Goal: Task Accomplishment & Management: Complete application form

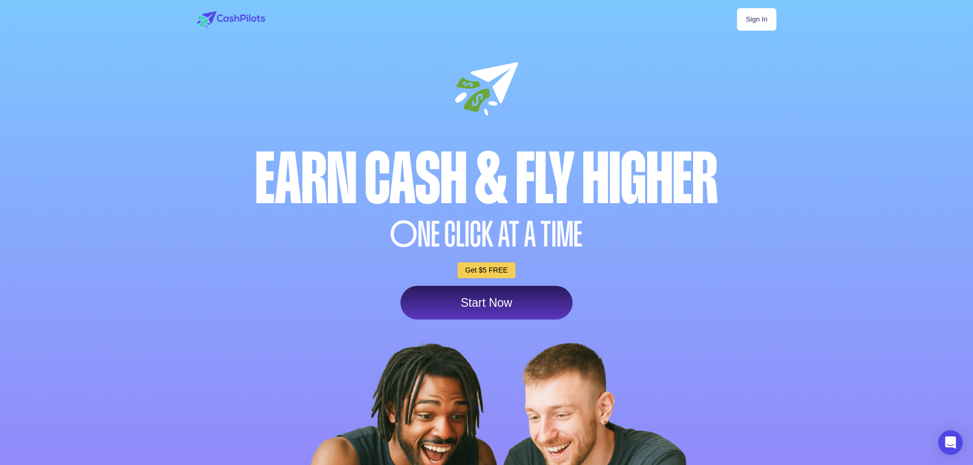
click at [480, 312] on link "Start Now" at bounding box center [486, 303] width 172 height 34
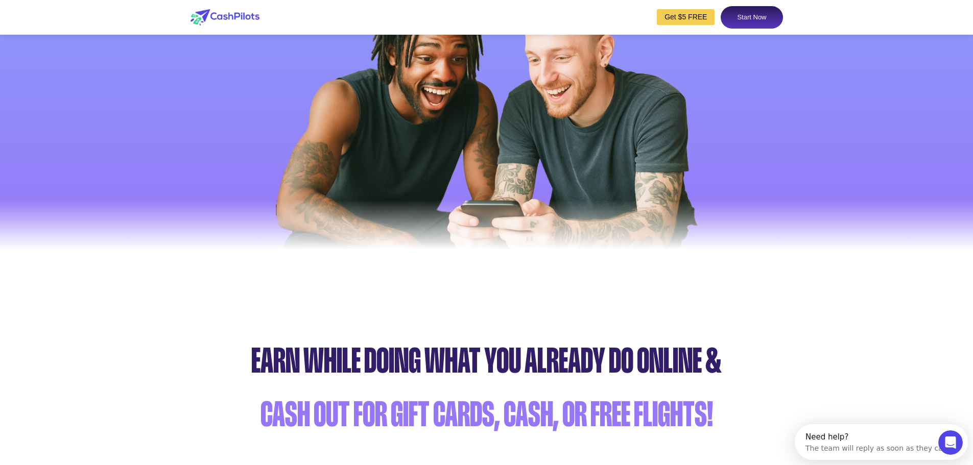
scroll to position [406, 0]
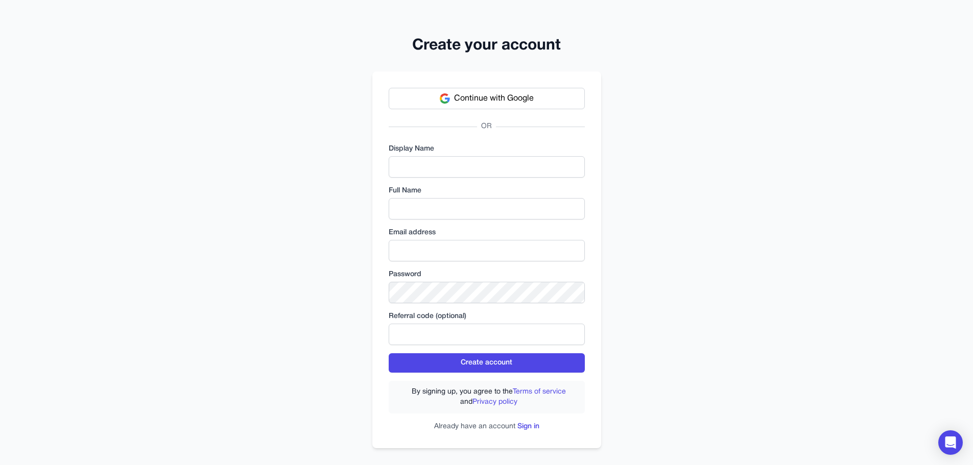
drag, startPoint x: 444, startPoint y: 156, endPoint x: 444, endPoint y: 162, distance: 6.6
click at [444, 162] on div "Display Name" at bounding box center [487, 161] width 196 height 34
click at [444, 170] on input "text" at bounding box center [487, 166] width 196 height 21
type input "*"
drag, startPoint x: 300, startPoint y: 167, endPoint x: 286, endPoint y: 167, distance: 13.8
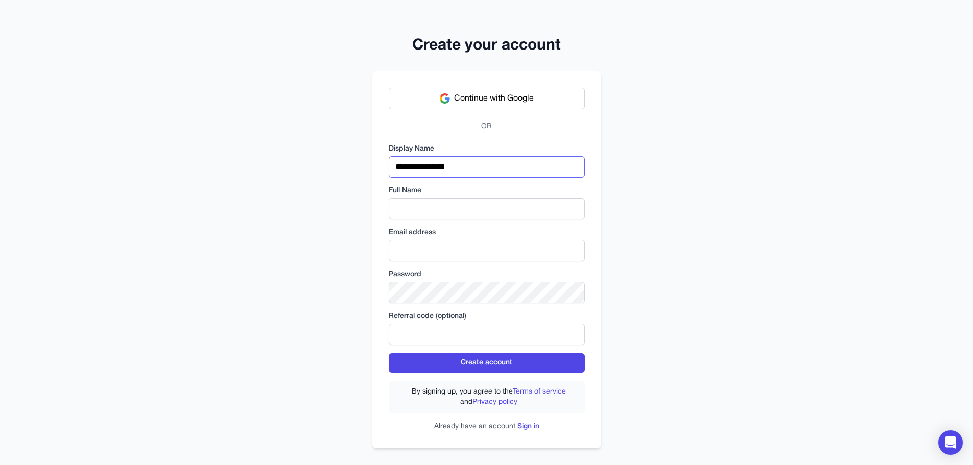
click at [286, 167] on div "**********" at bounding box center [486, 236] width 973 height 473
click at [431, 161] on input "**********" at bounding box center [487, 166] width 196 height 21
click at [446, 168] on input "**********" at bounding box center [487, 166] width 196 height 21
click at [440, 164] on input "**********" at bounding box center [487, 166] width 196 height 21
drag, startPoint x: 341, startPoint y: 156, endPoint x: 296, endPoint y: 147, distance: 45.5
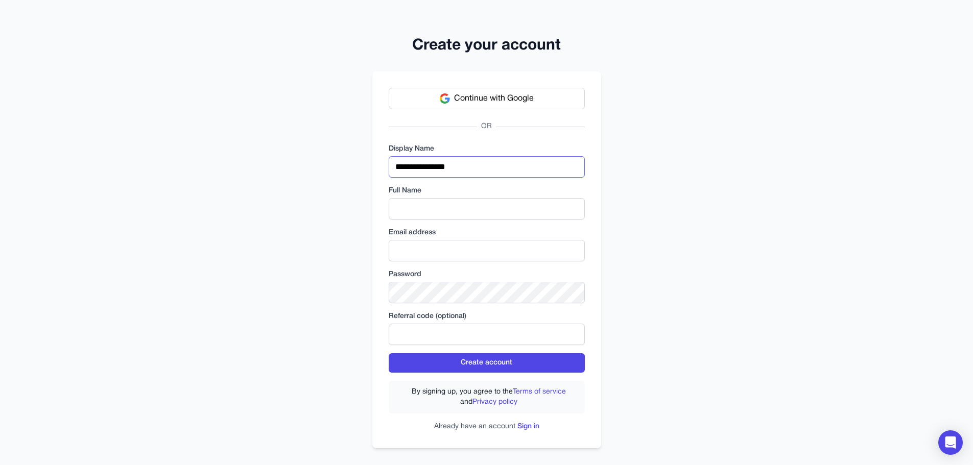
click at [293, 147] on div "**********" at bounding box center [486, 236] width 973 height 473
type input "**********"
click at [424, 201] on input "text" at bounding box center [487, 208] width 196 height 21
paste input "**********"
type input "**********"
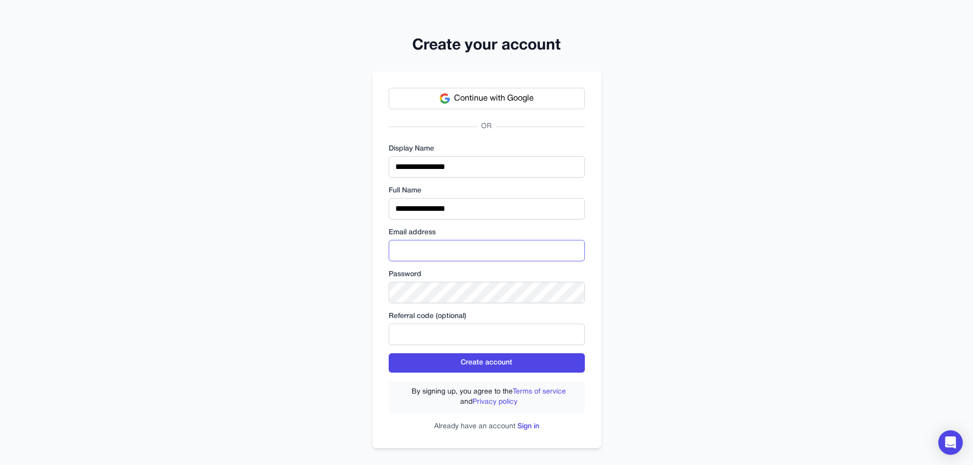
click at [415, 251] on input "email" at bounding box center [487, 250] width 196 height 21
type input "**********"
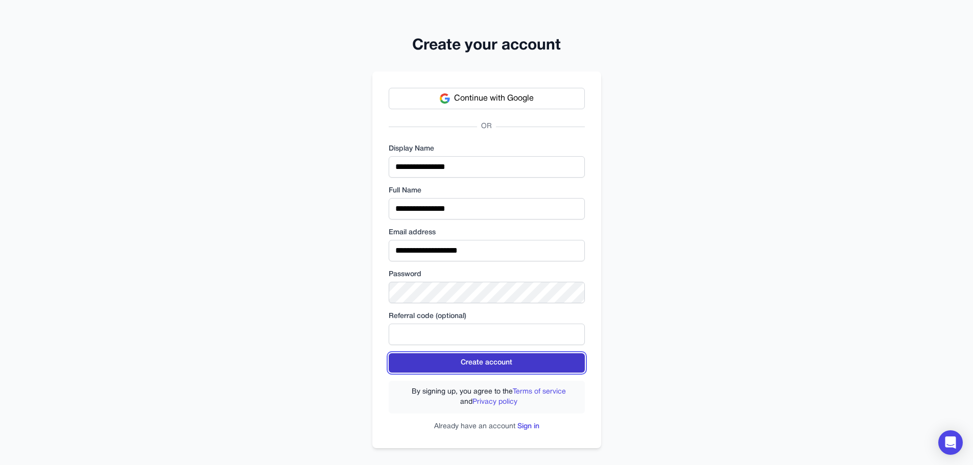
click at [494, 363] on button "Create account" at bounding box center [487, 362] width 196 height 19
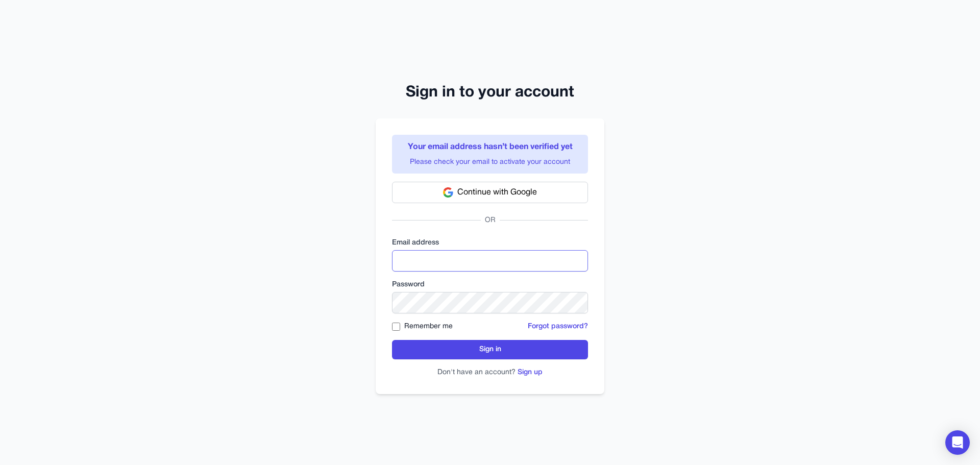
click at [449, 270] on input "email" at bounding box center [490, 260] width 196 height 21
type input "**********"
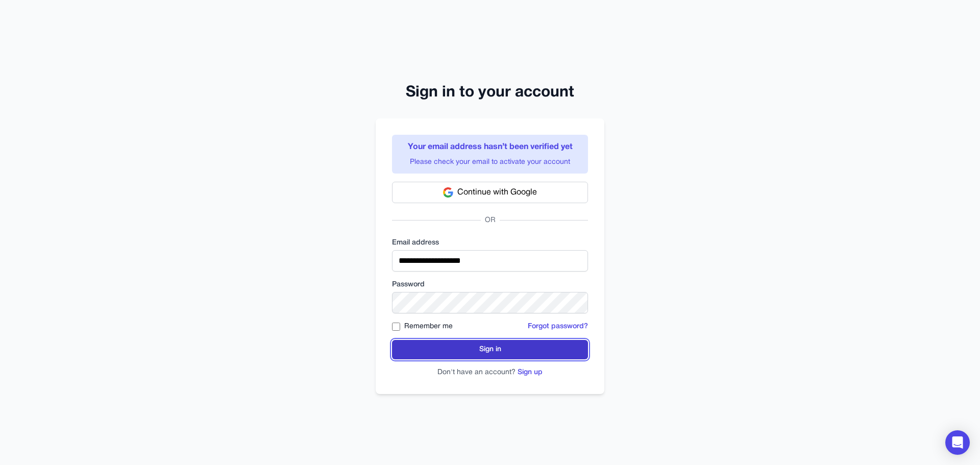
click at [467, 347] on button "Sign in" at bounding box center [490, 349] width 196 height 19
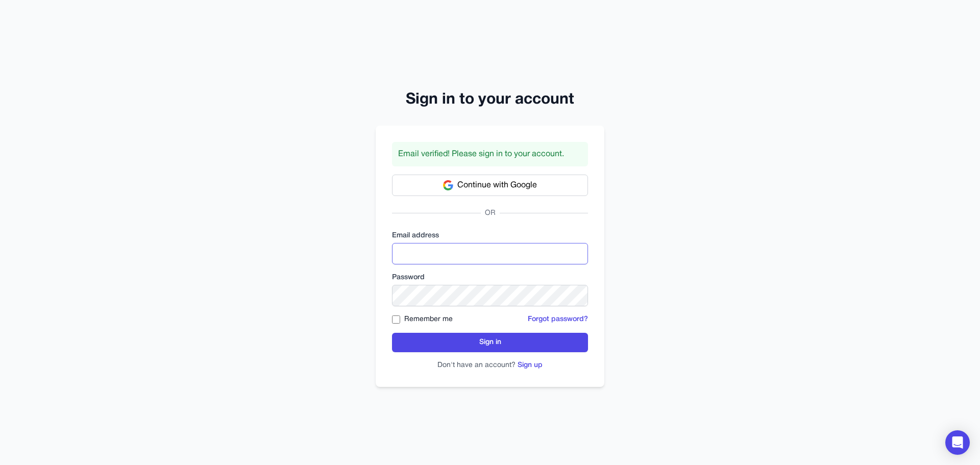
click at [452, 244] on input "email" at bounding box center [490, 253] width 196 height 21
type input "**********"
click at [400, 318] on div "Remember me" at bounding box center [422, 320] width 61 height 10
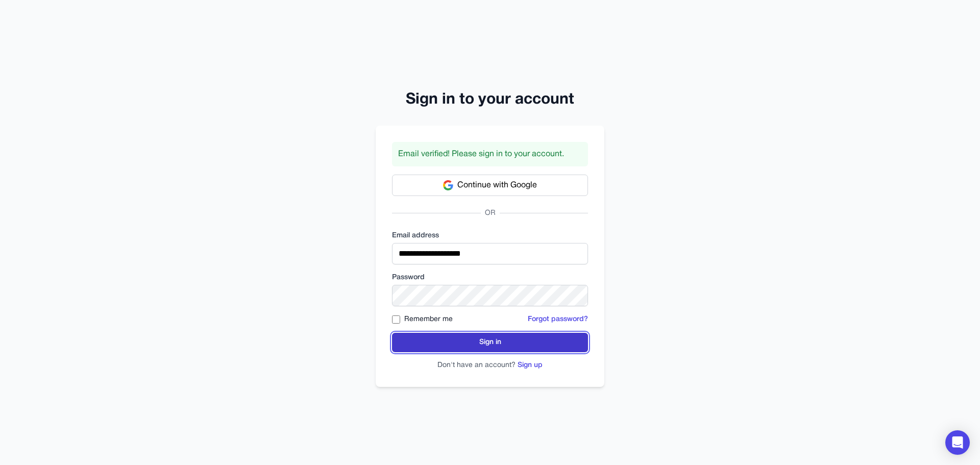
click at [470, 350] on button "Sign in" at bounding box center [490, 342] width 196 height 19
click at [477, 340] on button "Sign in" at bounding box center [490, 342] width 196 height 19
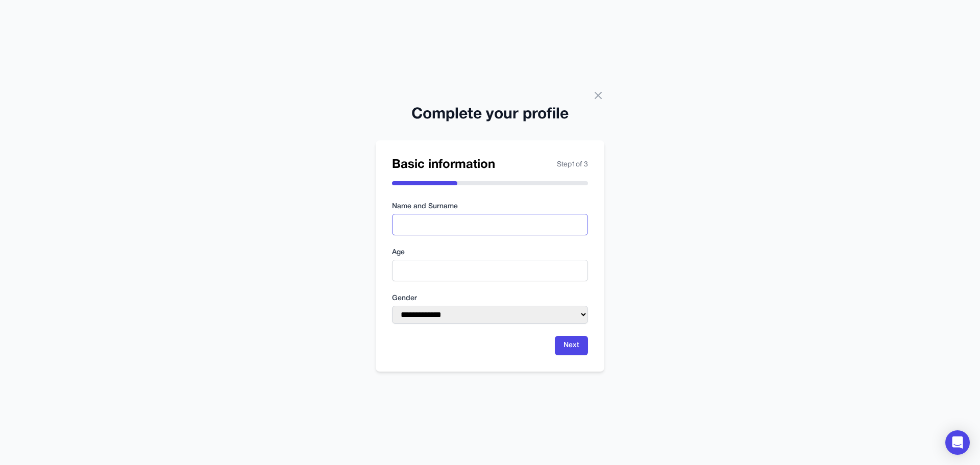
click at [474, 225] on input "text" at bounding box center [490, 224] width 196 height 21
click at [474, 223] on input "text" at bounding box center [490, 224] width 196 height 21
type input "**********"
drag, startPoint x: 439, startPoint y: 262, endPoint x: 438, endPoint y: 270, distance: 7.7
click at [439, 263] on input "number" at bounding box center [490, 270] width 196 height 21
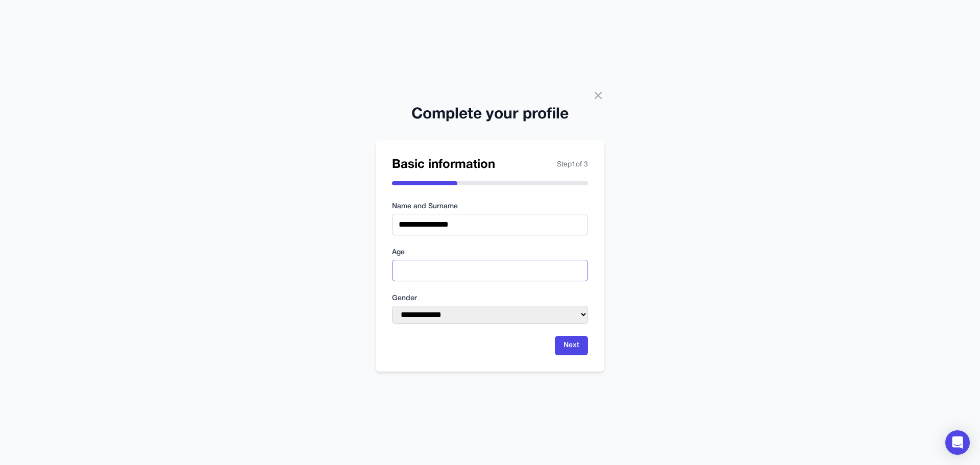
click at [521, 278] on input "number" at bounding box center [490, 270] width 196 height 21
type input "**"
click at [498, 296] on label "Gender" at bounding box center [490, 299] width 196 height 10
click at [451, 319] on select "**********" at bounding box center [490, 315] width 196 height 18
select select "****"
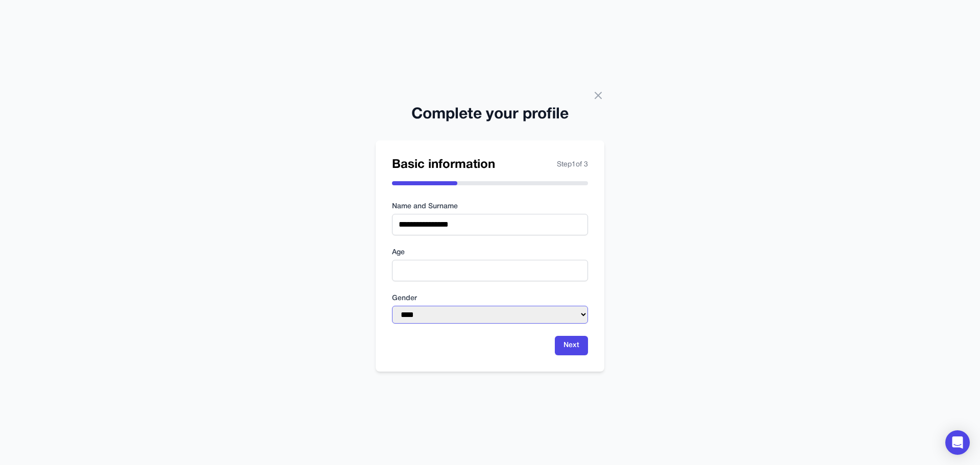
click at [392, 306] on select "**********" at bounding box center [490, 315] width 196 height 18
click at [462, 335] on form "**********" at bounding box center [490, 279] width 196 height 154
click at [568, 347] on button "Next" at bounding box center [571, 345] width 33 height 19
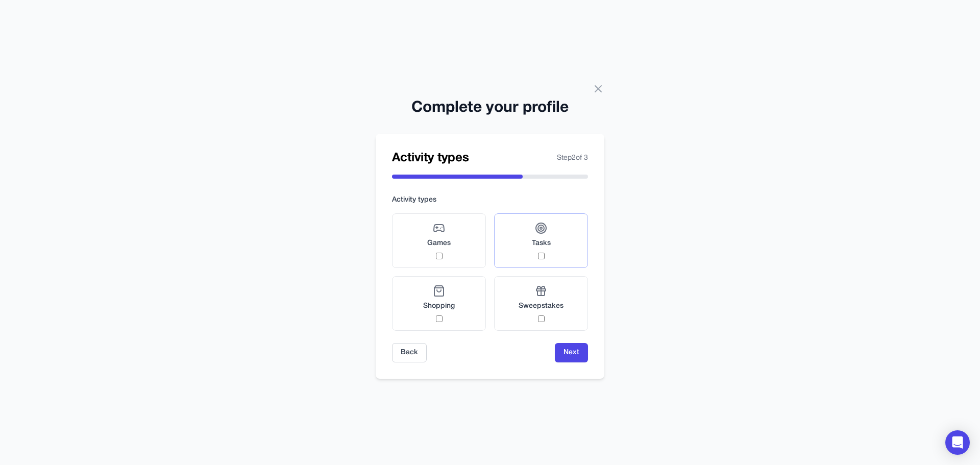
click at [560, 243] on label "Tasks" at bounding box center [541, 240] width 94 height 55
click at [562, 315] on div "Sweepstakes" at bounding box center [541, 303] width 45 height 37
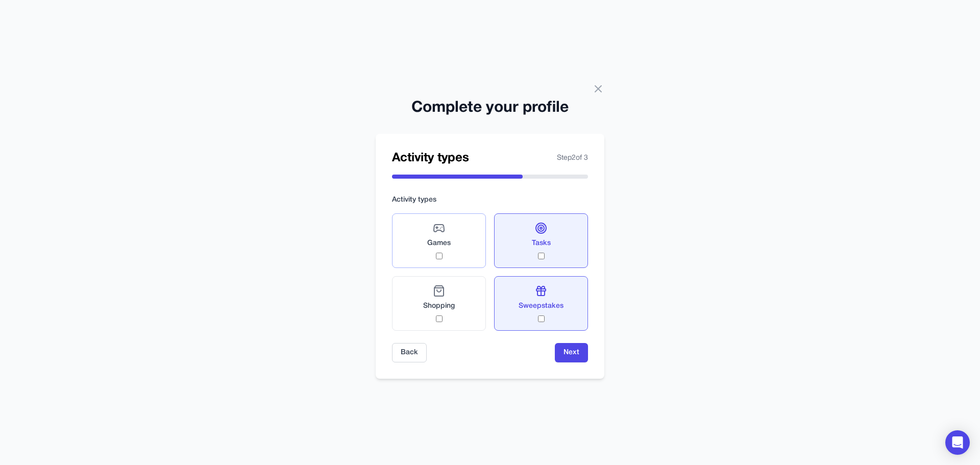
click at [472, 253] on label "Games" at bounding box center [439, 240] width 94 height 55
click at [468, 315] on label "Shopping" at bounding box center [439, 303] width 94 height 55
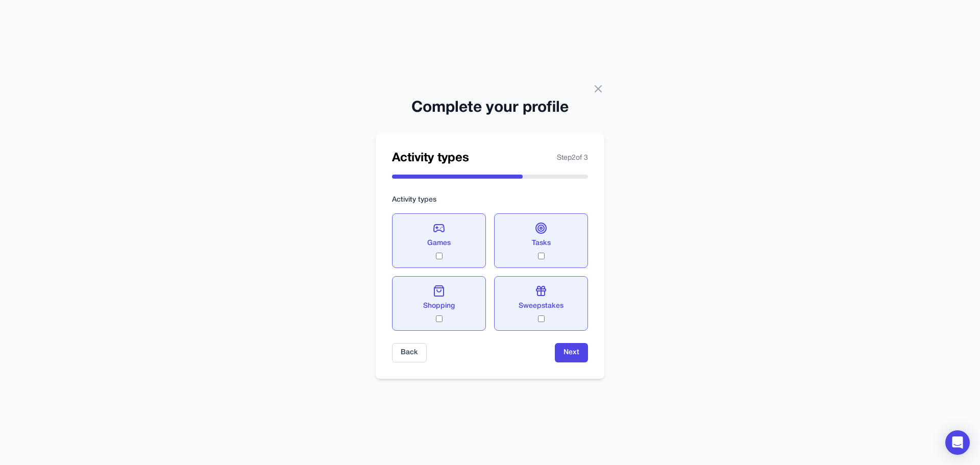
click at [468, 315] on label "Shopping" at bounding box center [439, 303] width 94 height 55
click at [459, 297] on label "Shopping" at bounding box center [439, 303] width 94 height 55
click at [563, 351] on button "Next" at bounding box center [571, 352] width 33 height 19
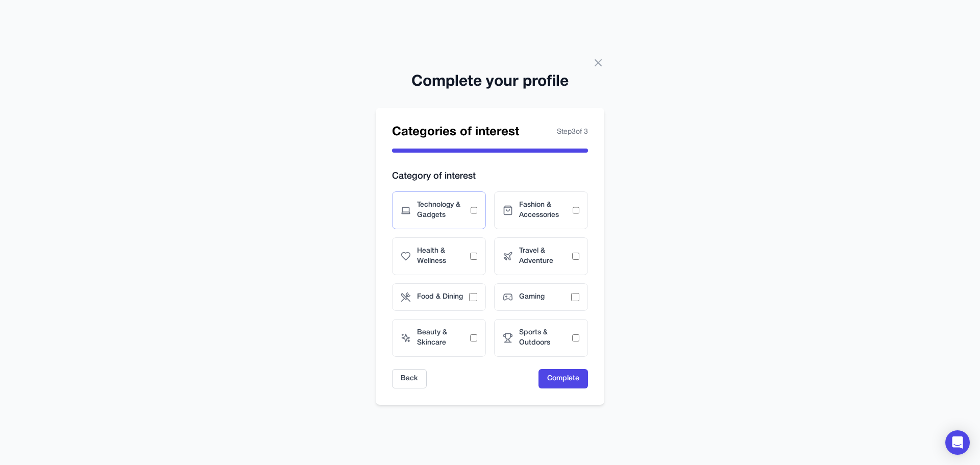
click at [480, 200] on div "Technology & Gadgets" at bounding box center [439, 210] width 94 height 38
click at [544, 206] on span "Fashion & Accessories" at bounding box center [546, 210] width 54 height 20
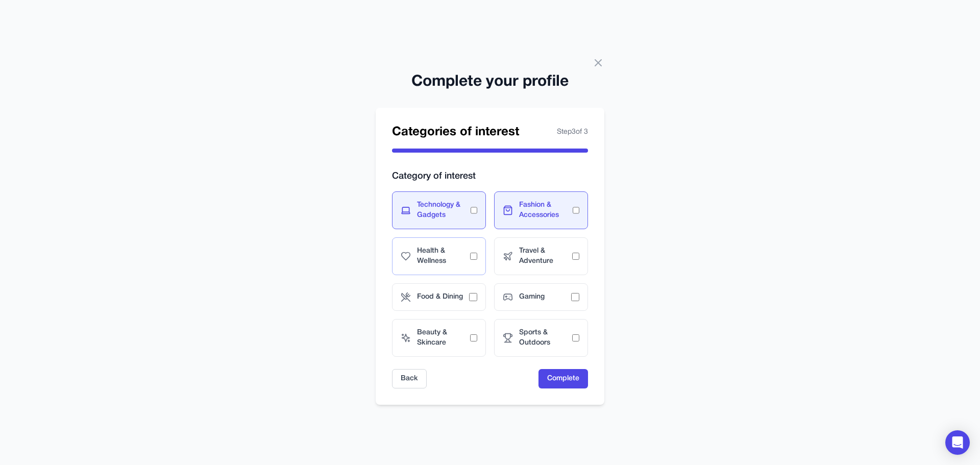
drag, startPoint x: 432, startPoint y: 248, endPoint x: 485, endPoint y: 260, distance: 53.6
click at [434, 249] on span "Health & Wellness" at bounding box center [443, 256] width 53 height 20
click at [537, 267] on div "Travel & Adventure" at bounding box center [541, 256] width 94 height 38
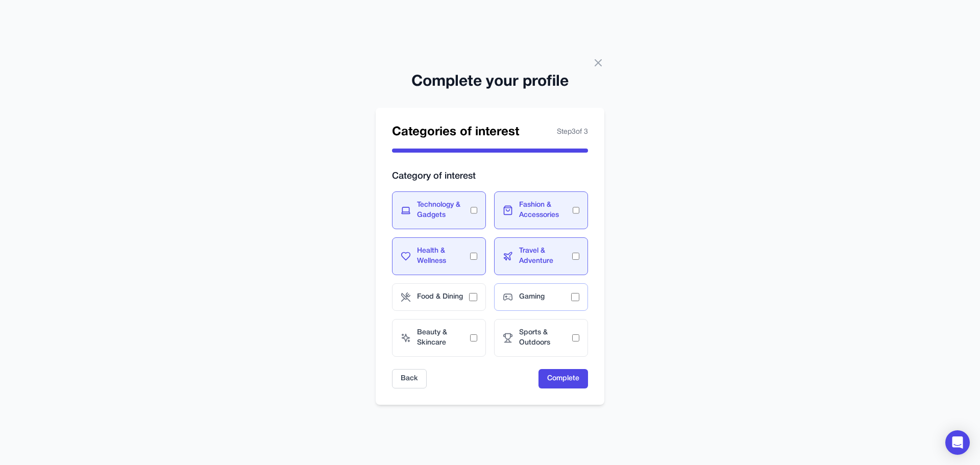
drag, startPoint x: 460, startPoint y: 302, endPoint x: 536, endPoint y: 302, distance: 76.6
click at [472, 302] on div "Food & Dining" at bounding box center [439, 297] width 94 height 28
click at [536, 302] on div "Gaming" at bounding box center [541, 297] width 94 height 28
click at [484, 340] on div "Beauty & Skincare" at bounding box center [439, 338] width 94 height 38
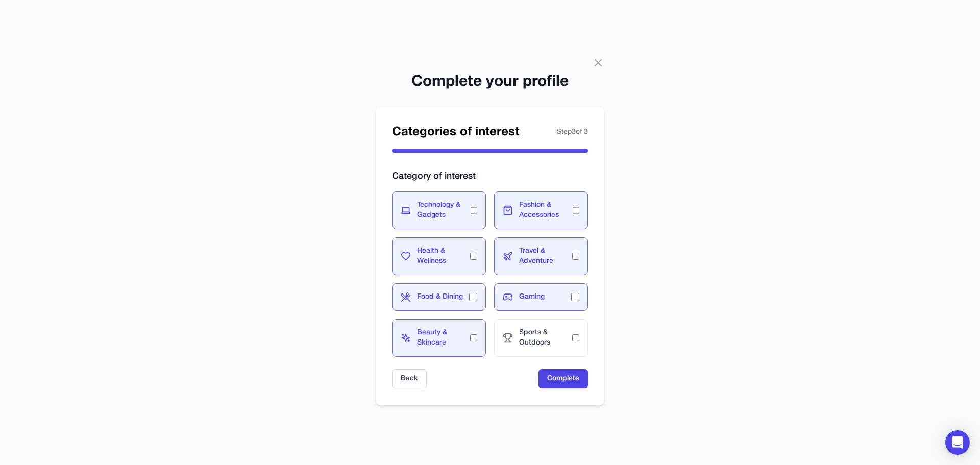
drag, startPoint x: 525, startPoint y: 349, endPoint x: 560, endPoint y: 357, distance: 36.3
click at [528, 348] on div "Sports & Outdoors" at bounding box center [541, 338] width 94 height 38
click at [568, 372] on button "Complete" at bounding box center [564, 378] width 50 height 19
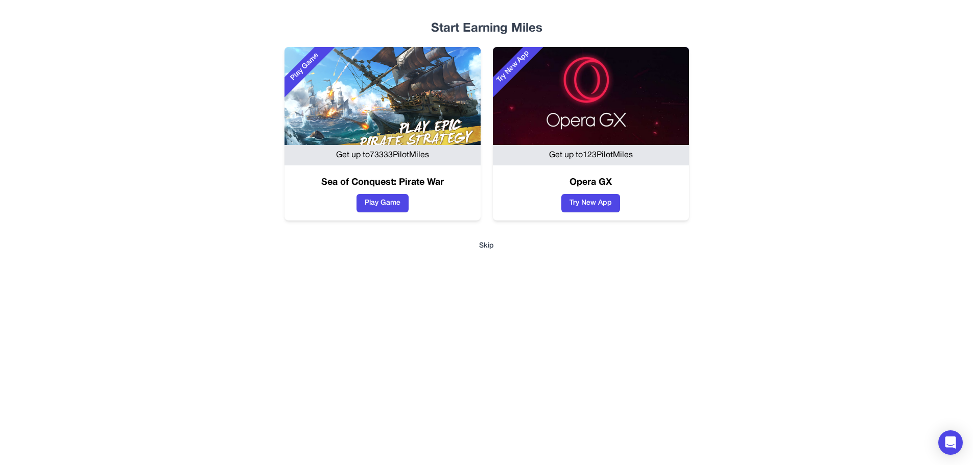
click at [495, 244] on button "Skip" at bounding box center [486, 246] width 621 height 10
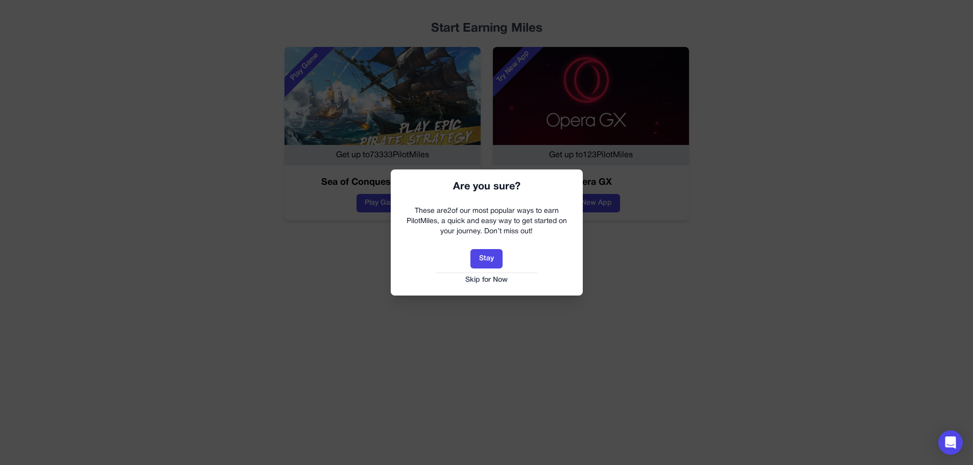
click at [479, 262] on button "Stay" at bounding box center [486, 258] width 32 height 19
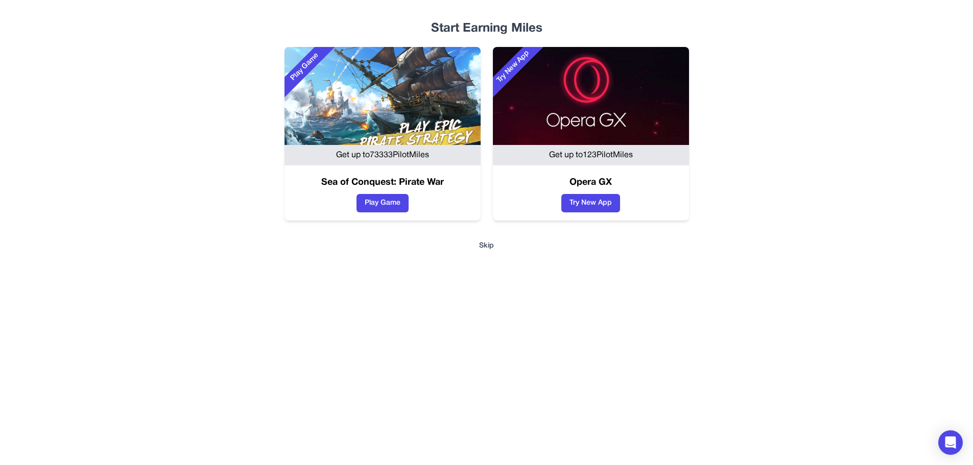
click at [480, 249] on button "Skip" at bounding box center [486, 246] width 621 height 10
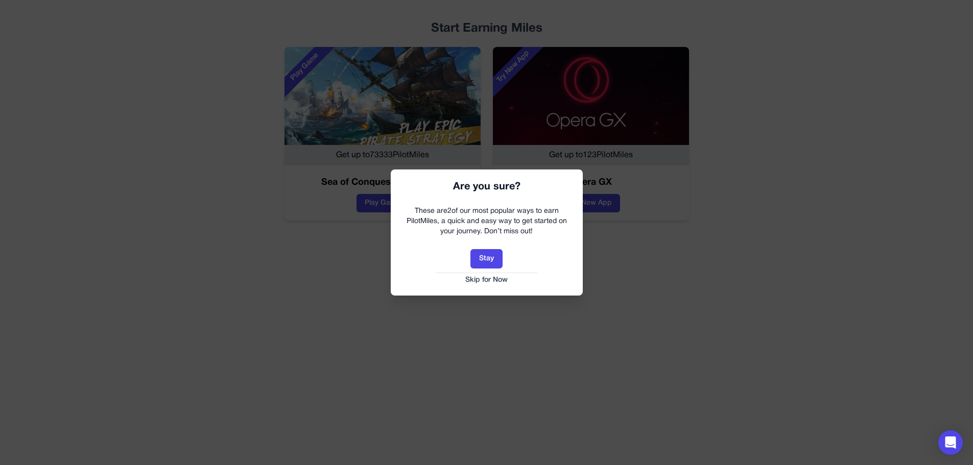
click at [481, 279] on button "Skip for Now" at bounding box center [487, 280] width 172 height 10
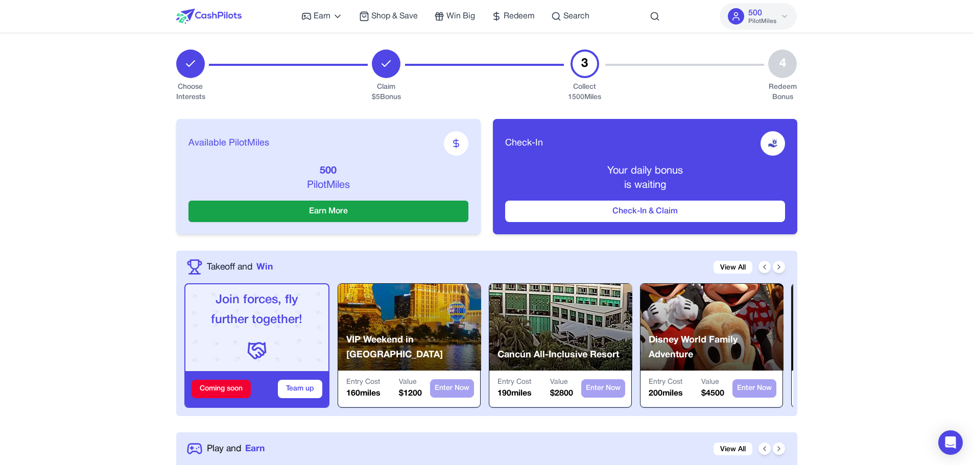
click at [760, 10] on span "500" at bounding box center [755, 13] width 14 height 12
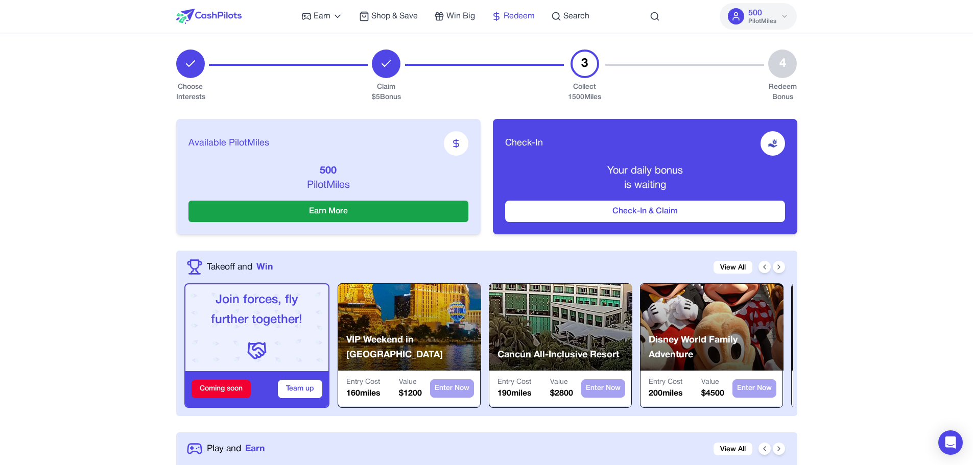
click at [534, 13] on span "Redeem" at bounding box center [518, 16] width 31 height 12
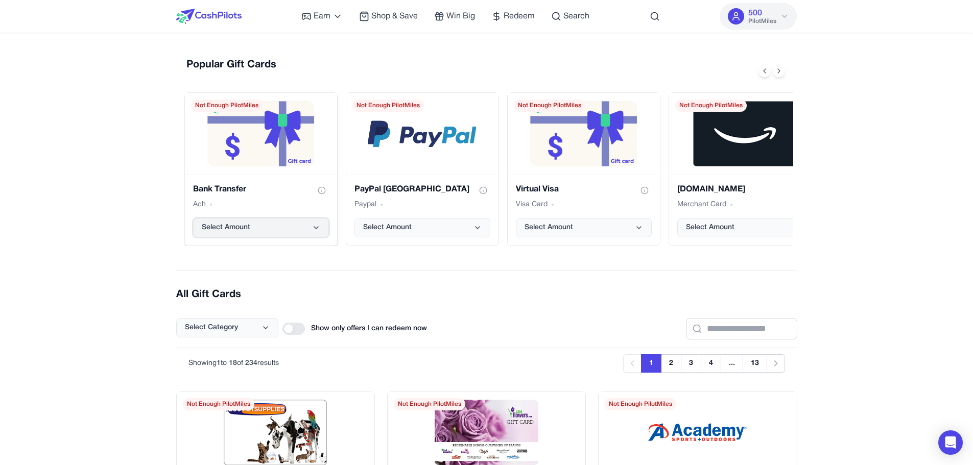
click at [259, 229] on button "Select Amount" at bounding box center [261, 227] width 136 height 19
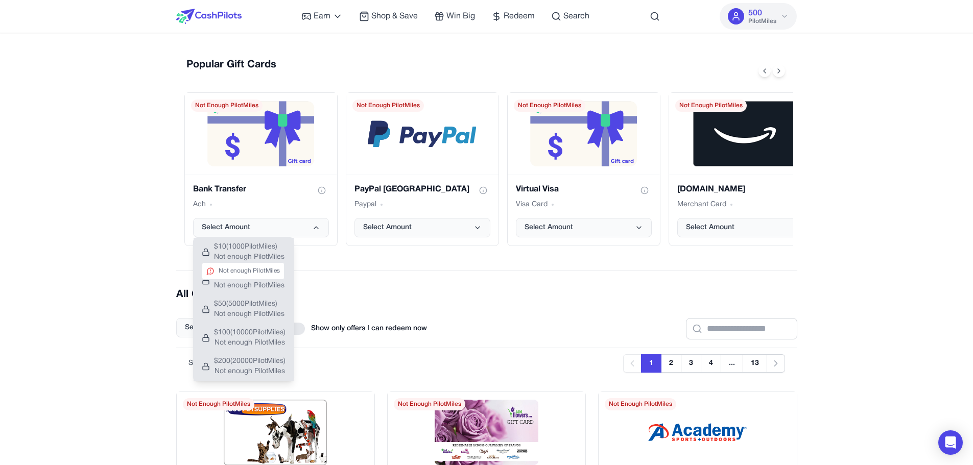
click at [254, 253] on span "Not enough PilotMiles" at bounding box center [249, 257] width 70 height 10
click at [342, 253] on div "Popular Gift Cards Bank Transfer Ach Select Amount Not Enough PilotMiles PayPal…" at bounding box center [486, 152] width 621 height 205
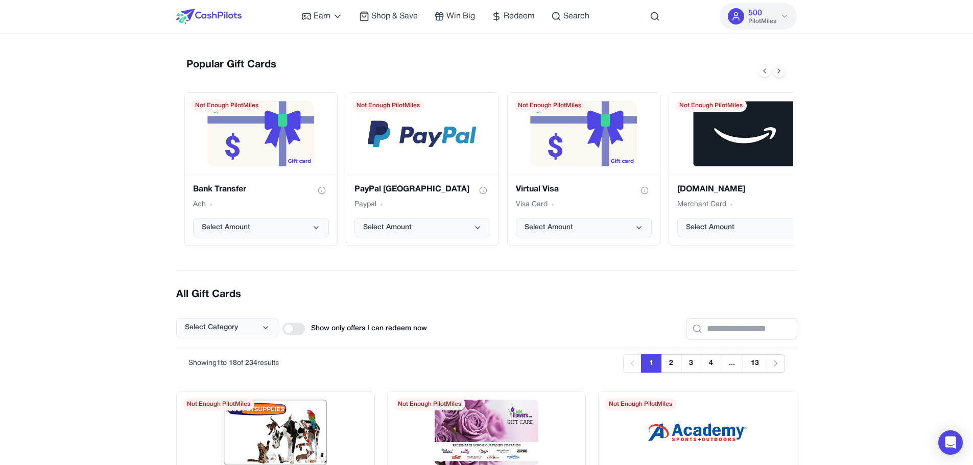
click at [777, 71] on icon at bounding box center [779, 71] width 8 height 8
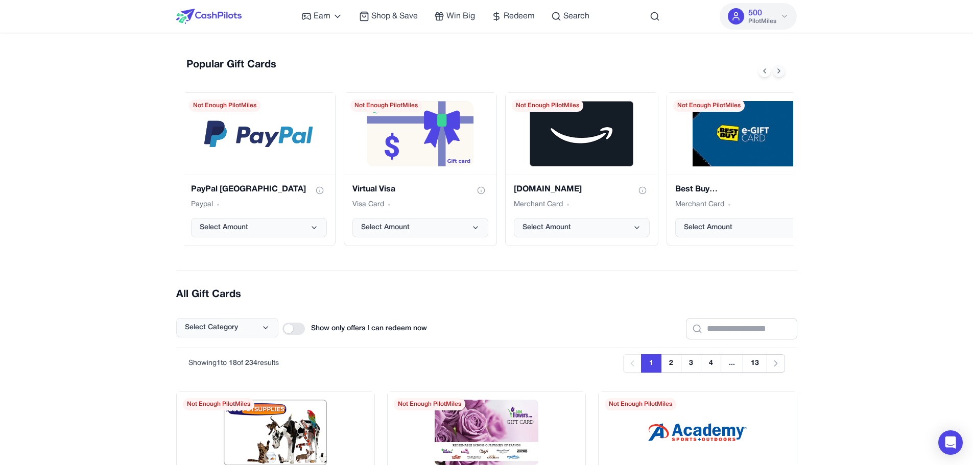
click at [777, 71] on icon at bounding box center [779, 71] width 8 height 8
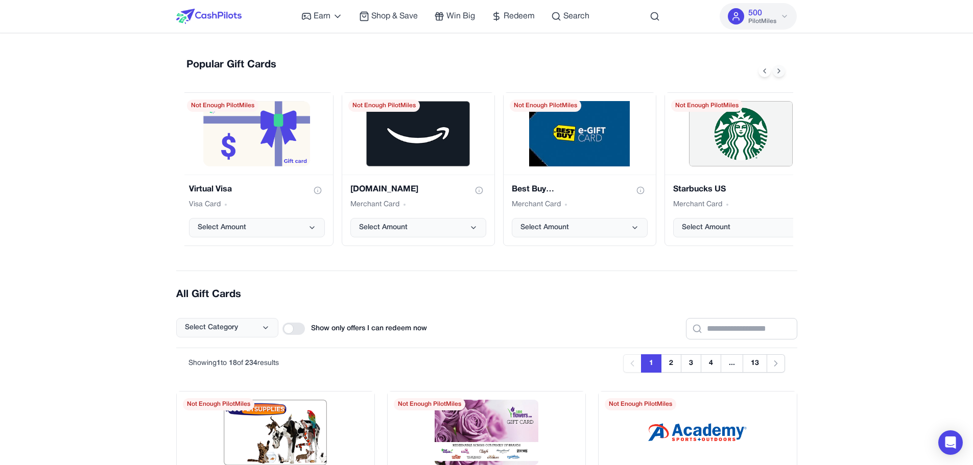
click at [777, 71] on icon at bounding box center [779, 71] width 8 height 8
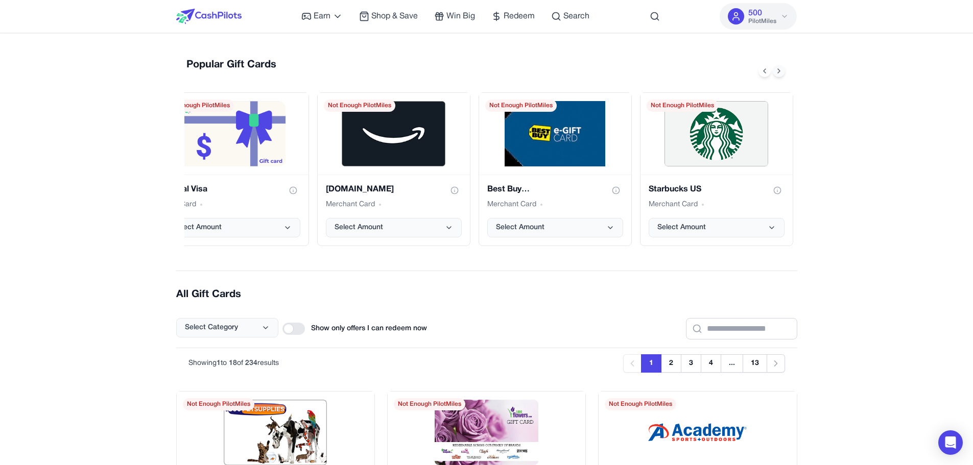
click at [777, 71] on icon at bounding box center [779, 71] width 8 height 8
click at [756, 73] on div "Popular Gift Cards" at bounding box center [488, 71] width 609 height 27
click at [756, 72] on div "Popular Gift Cards" at bounding box center [488, 71] width 609 height 27
click at [760, 70] on icon at bounding box center [764, 71] width 8 height 8
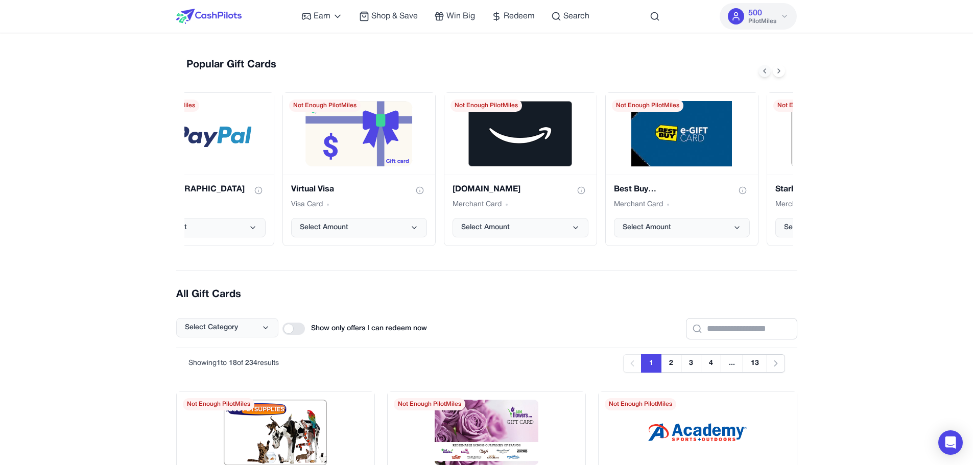
click at [760, 70] on icon at bounding box center [764, 71] width 8 height 8
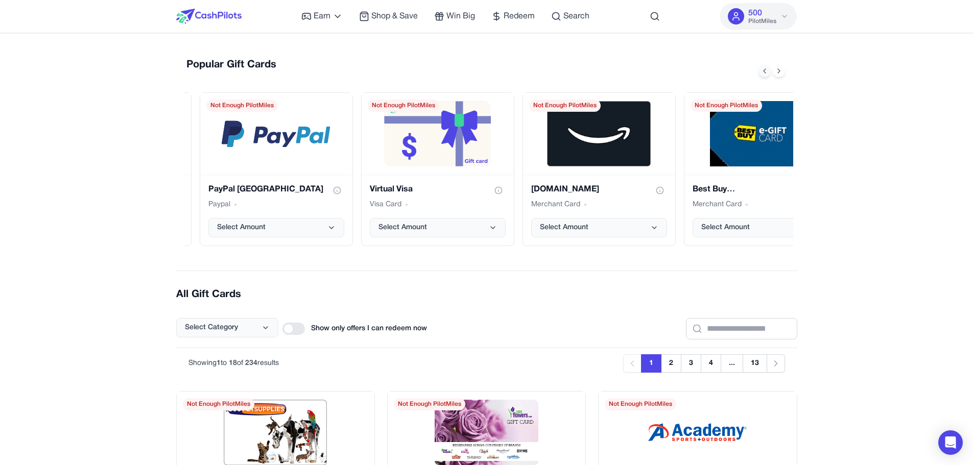
click at [760, 70] on icon at bounding box center [764, 71] width 8 height 8
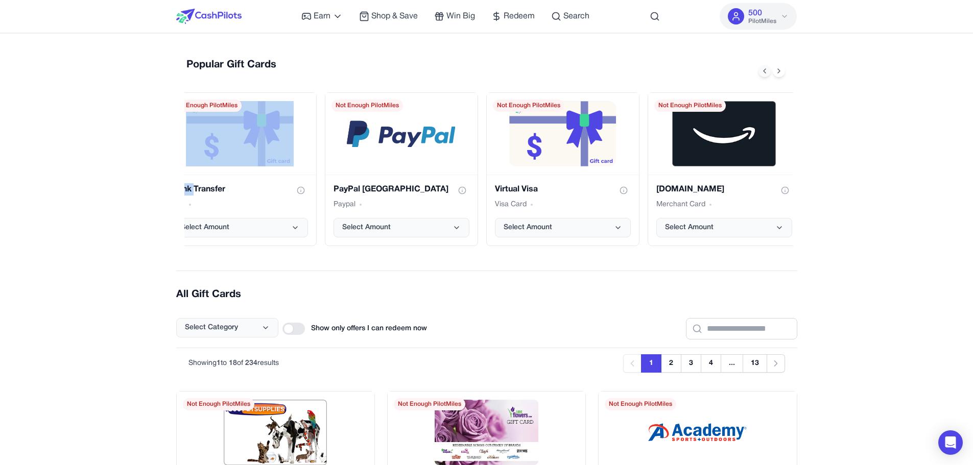
scroll to position [0, 0]
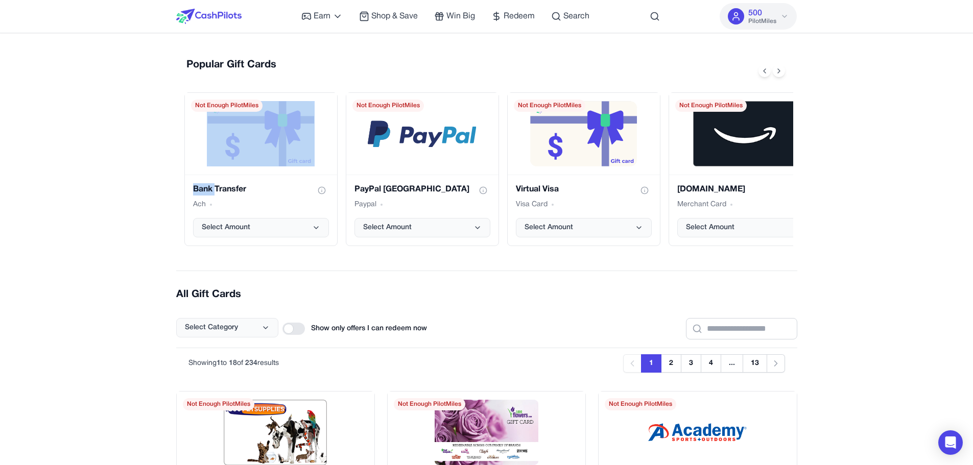
click at [177, 145] on div "Popular Gift Cards Bank Transfer Ach Select Amount Not Enough PilotMiles PayPal…" at bounding box center [486, 152] width 621 height 205
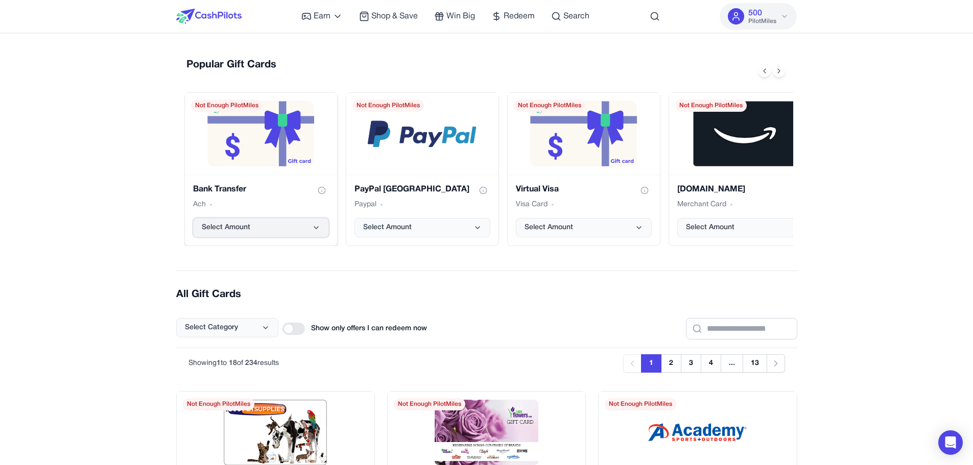
click at [255, 230] on button "Select Amount" at bounding box center [261, 227] width 136 height 19
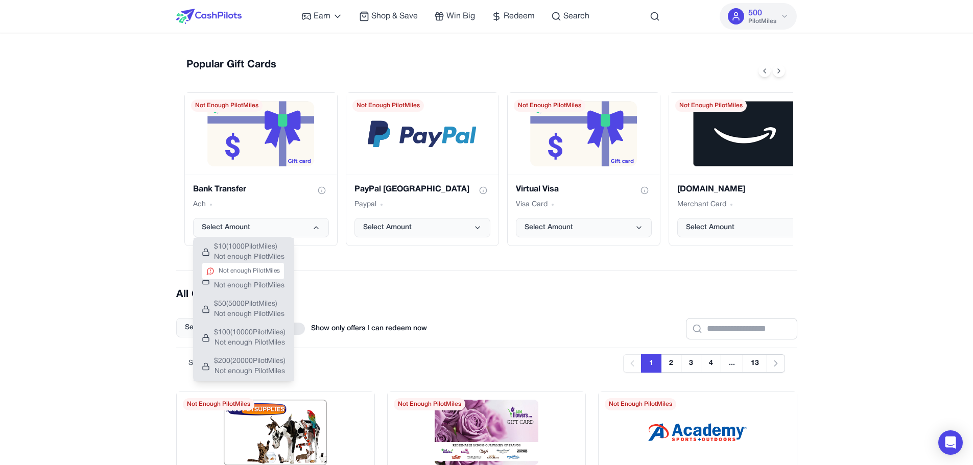
click at [239, 253] on span "Not enough PilotMiles" at bounding box center [249, 257] width 70 height 10
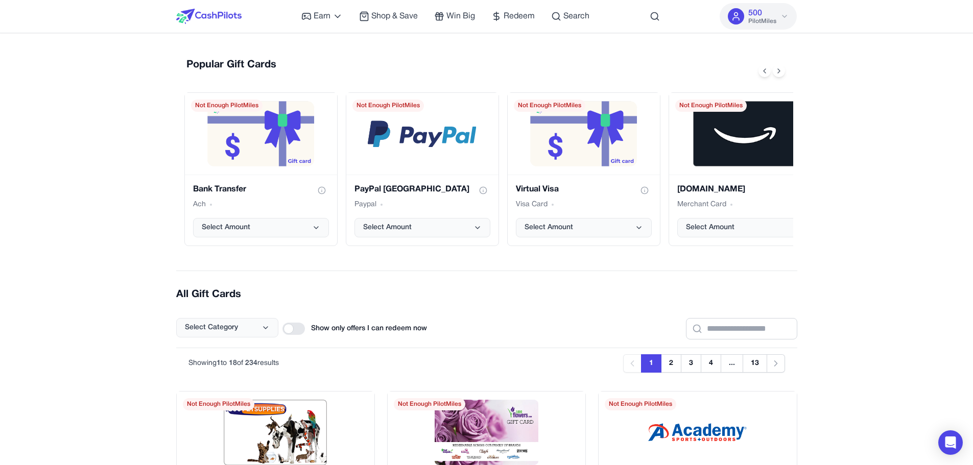
click at [337, 253] on div "Popular Gift Cards Bank Transfer Ach Select Amount Not Enough PilotMiles PayPal…" at bounding box center [486, 152] width 621 height 205
click at [224, 232] on span "Select Amount" at bounding box center [226, 228] width 49 height 10
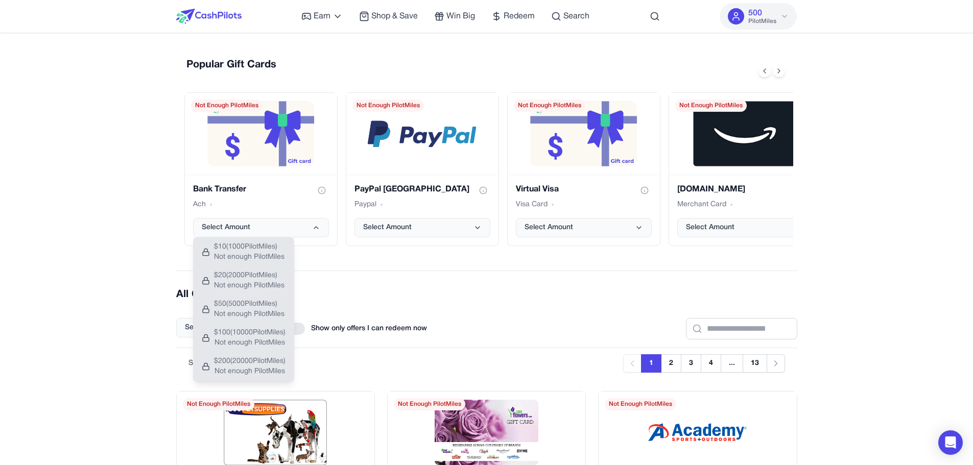
click at [404, 296] on h2 "All Gift Cards" at bounding box center [486, 294] width 621 height 14
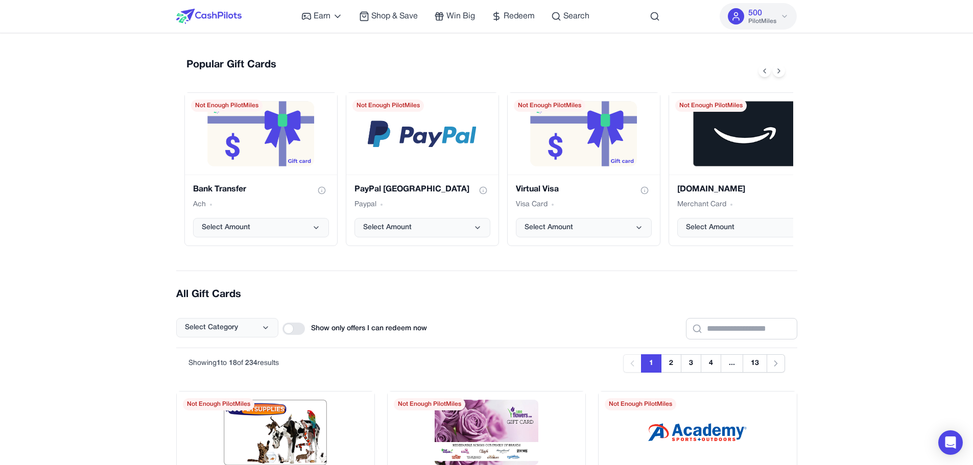
click at [507, 50] on div "Popular Gift Cards Bank Transfer Ach Select Amount Not Enough PilotMiles PayPal…" at bounding box center [486, 152] width 621 height 205
click at [501, 14] on icon at bounding box center [496, 16] width 10 height 10
click at [470, 16] on span "Win Big" at bounding box center [460, 16] width 29 height 12
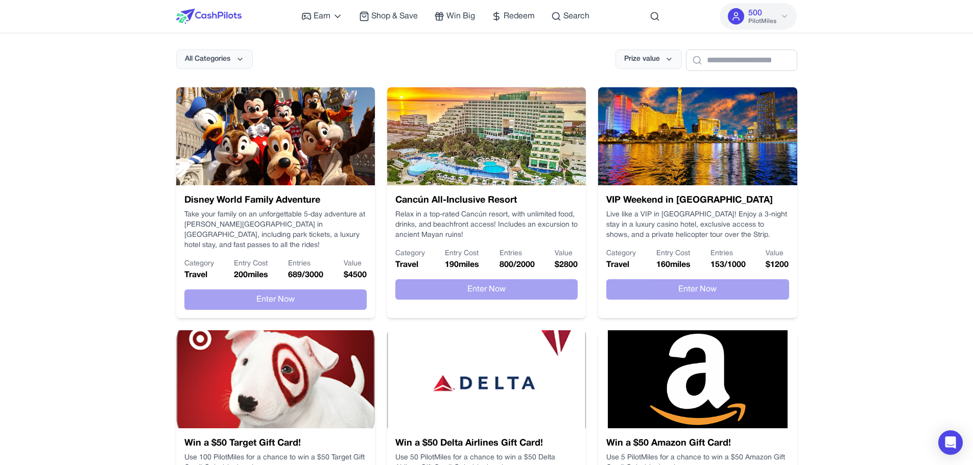
click at [192, 12] on img at bounding box center [208, 16] width 65 height 15
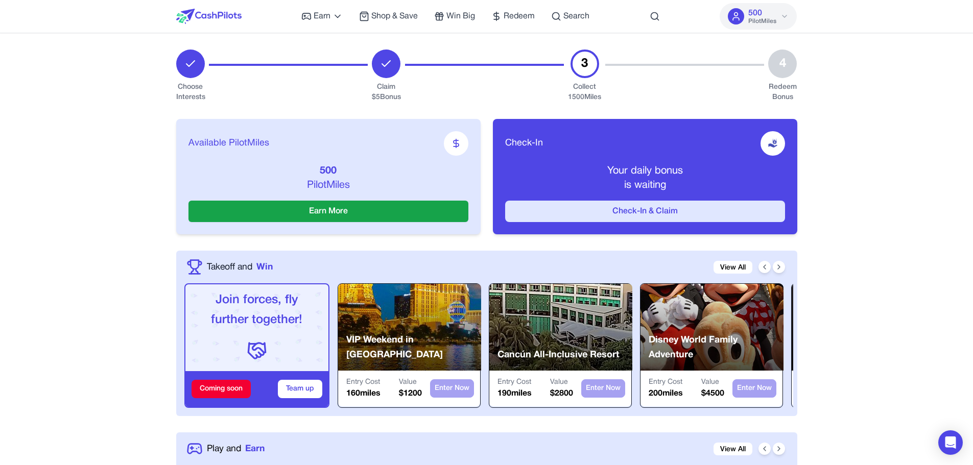
click at [662, 206] on button "Check-In & Claim" at bounding box center [645, 211] width 280 height 21
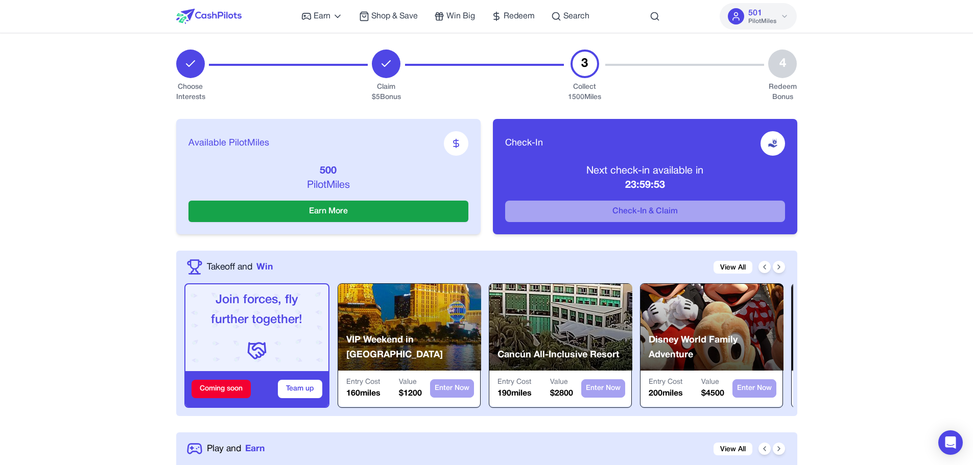
click at [785, 17] on icon at bounding box center [784, 16] width 4 height 2
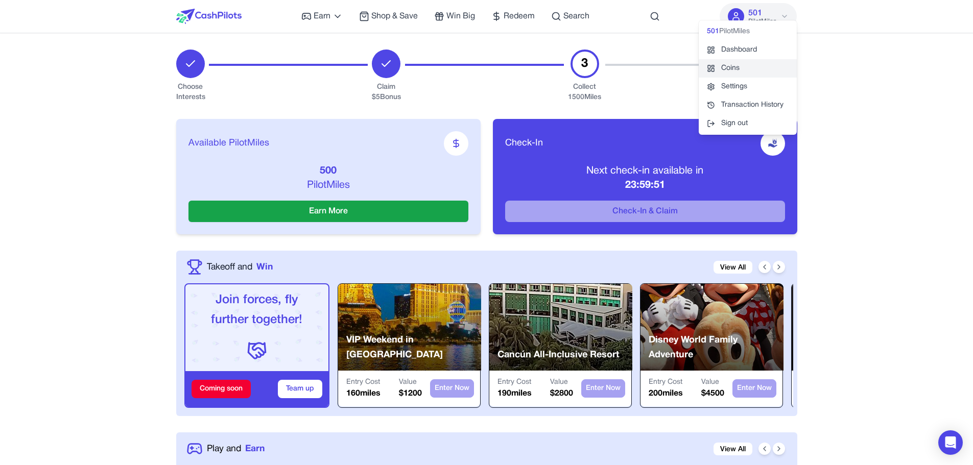
click at [712, 69] on rect at bounding box center [713, 69] width 3 height 3
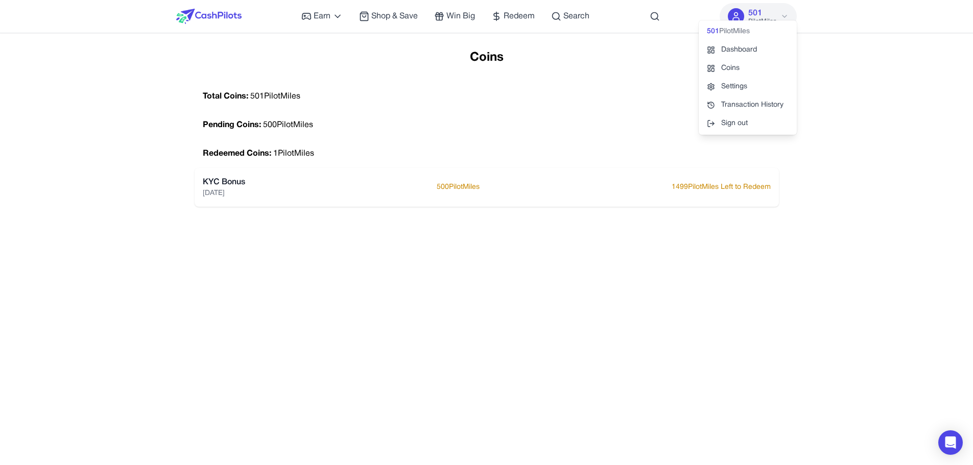
click at [492, 261] on div "Coins Total Coins: 501 PilotMiles Pending Coins: 500 PilotMiles Redeemed Coins:…" at bounding box center [486, 282] width 603 height 465
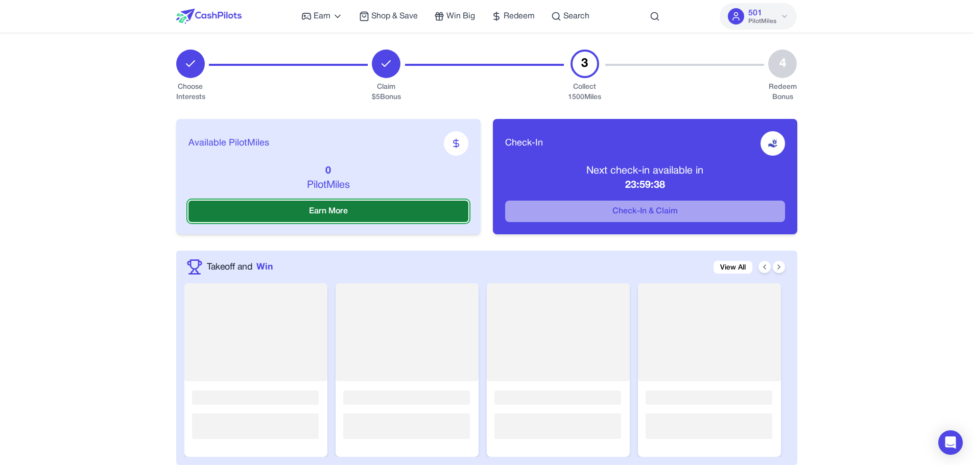
click at [358, 216] on button "Earn More" at bounding box center [328, 211] width 280 height 21
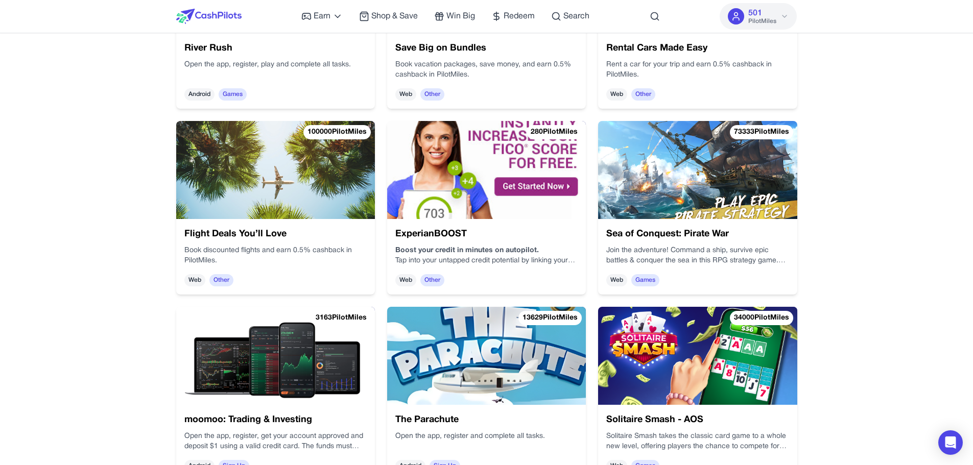
scroll to position [357, 0]
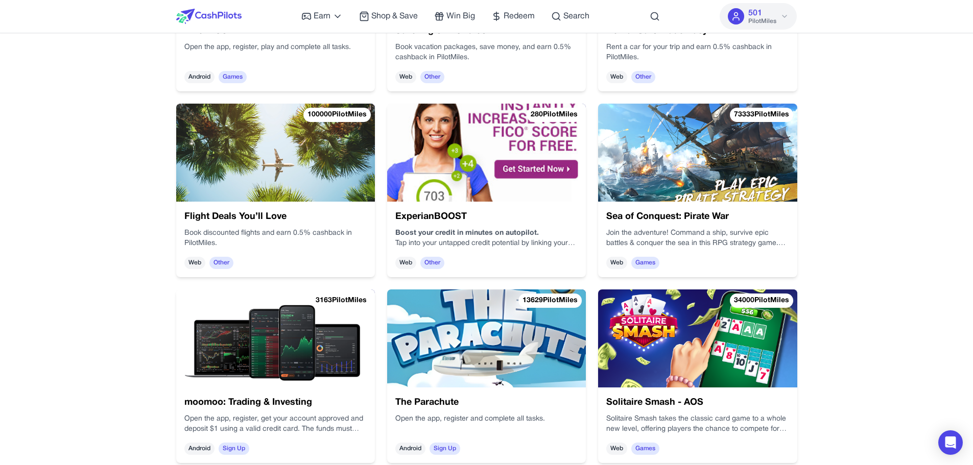
click at [454, 184] on img at bounding box center [486, 153] width 199 height 98
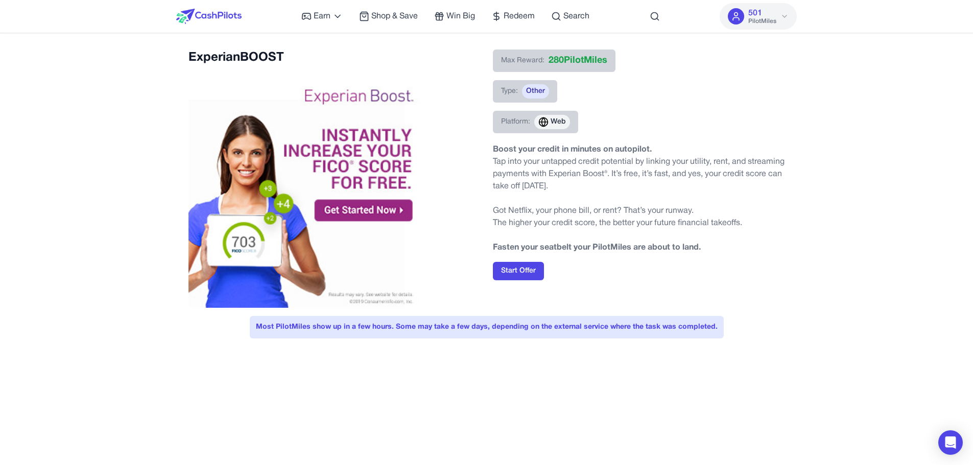
drag, startPoint x: 547, startPoint y: 57, endPoint x: 644, endPoint y: 57, distance: 97.0
click at [644, 57] on div "Max Reward: 280 PilotMiles Type: Other Platform: Web" at bounding box center [639, 96] width 292 height 92
click at [513, 13] on span "Redeem" at bounding box center [518, 16] width 31 height 12
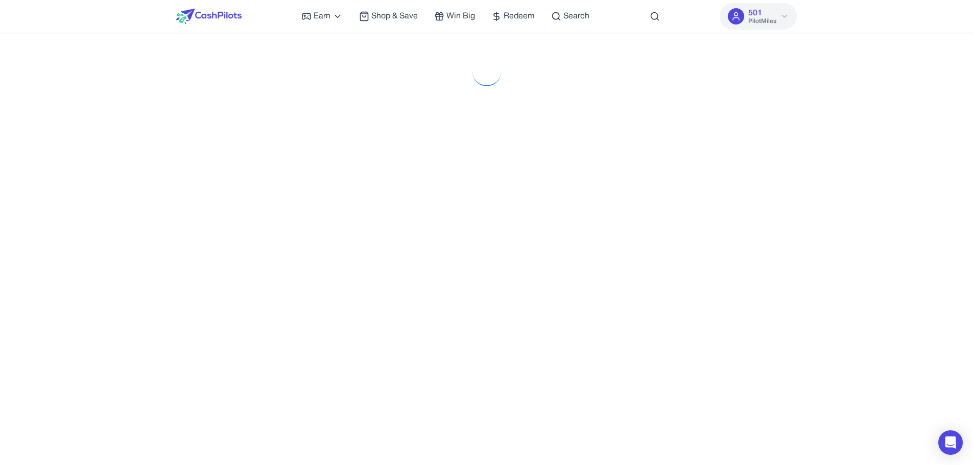
click at [748, 11] on button "501 PilotMiles" at bounding box center [757, 16] width 77 height 27
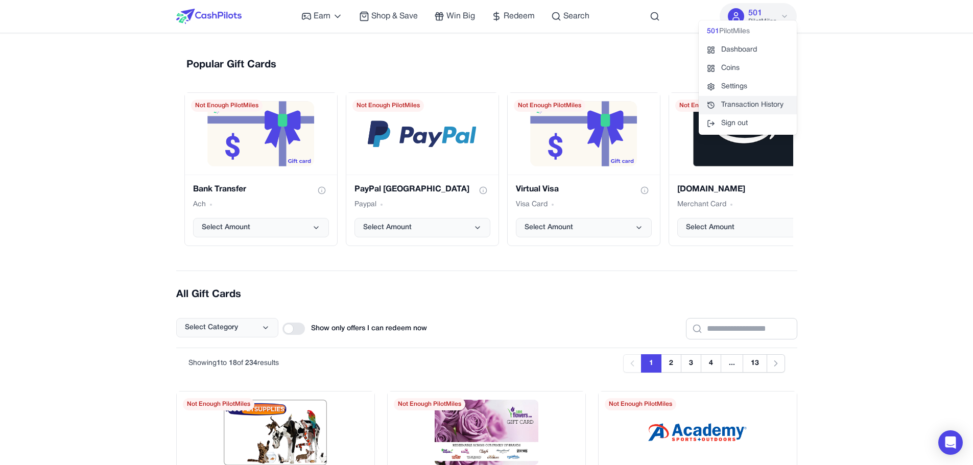
click at [756, 110] on link "Transaction History" at bounding box center [748, 105] width 98 height 18
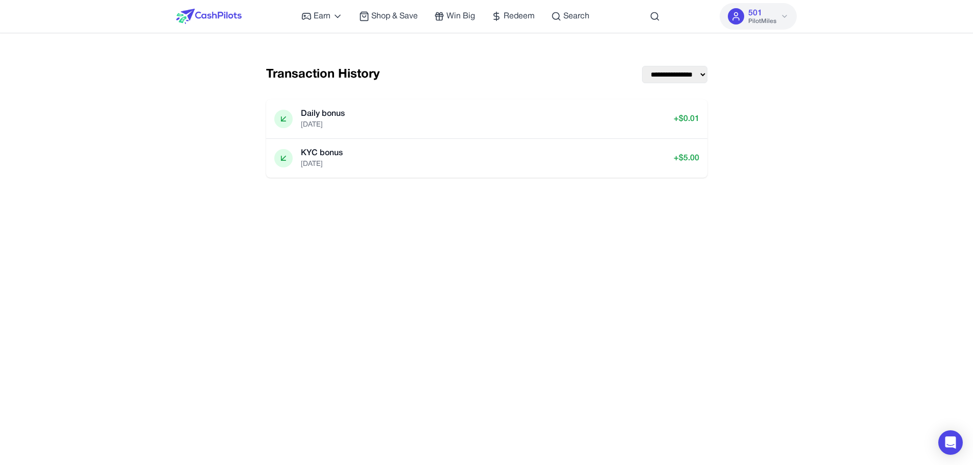
click at [569, 154] on div "**********" at bounding box center [487, 122] width 458 height 145
click at [772, 169] on div "**********" at bounding box center [486, 282] width 621 height 465
click at [772, 14] on div "501 PilotMiles" at bounding box center [762, 16] width 28 height 18
click at [618, 31] on div "Earn Play Games Enjoy fun games and earn Try New App Test new app for rewards T…" at bounding box center [486, 16] width 621 height 33
click at [439, 252] on div "**********" at bounding box center [486, 282] width 621 height 465
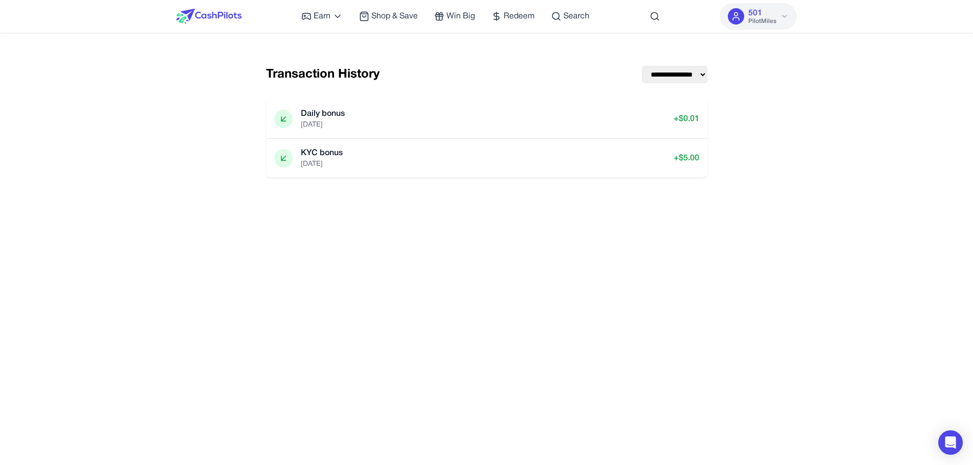
click at [216, 15] on img at bounding box center [208, 16] width 65 height 15
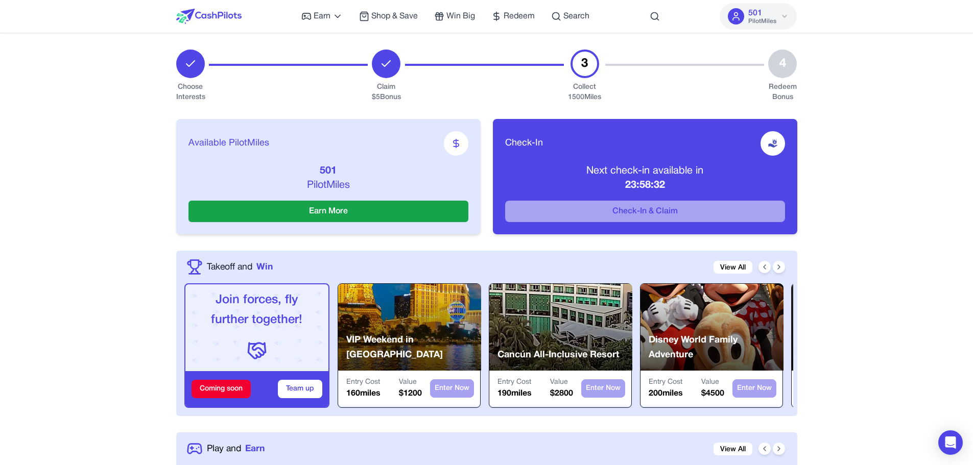
click at [771, 20] on span "PilotMiles" at bounding box center [762, 21] width 28 height 8
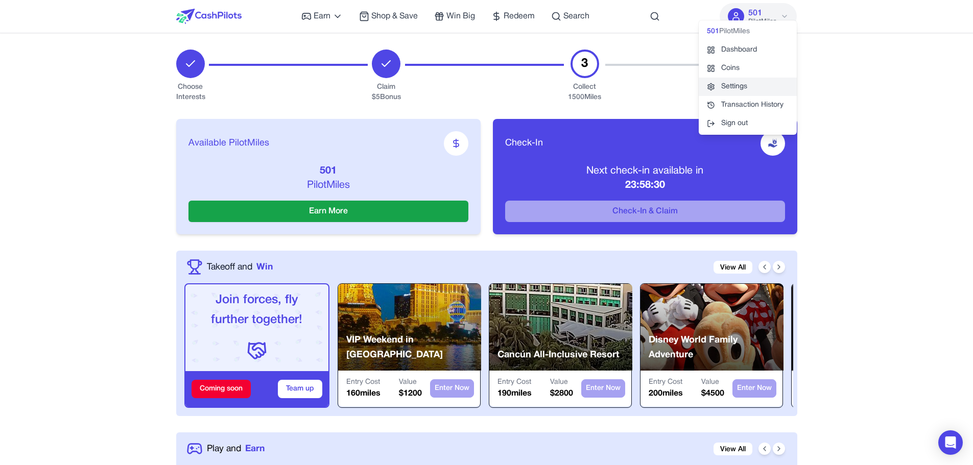
click at [759, 83] on link "Settings" at bounding box center [748, 87] width 98 height 18
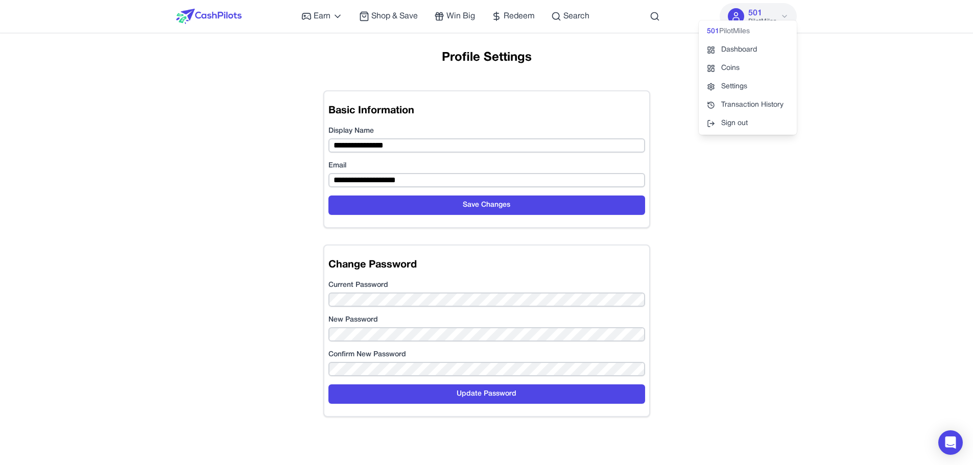
click at [681, 171] on div "**********" at bounding box center [486, 282] width 603 height 465
click at [744, 17] on button "501 PilotMiles" at bounding box center [757, 16] width 77 height 27
click at [751, 52] on link "Dashboard" at bounding box center [748, 50] width 98 height 18
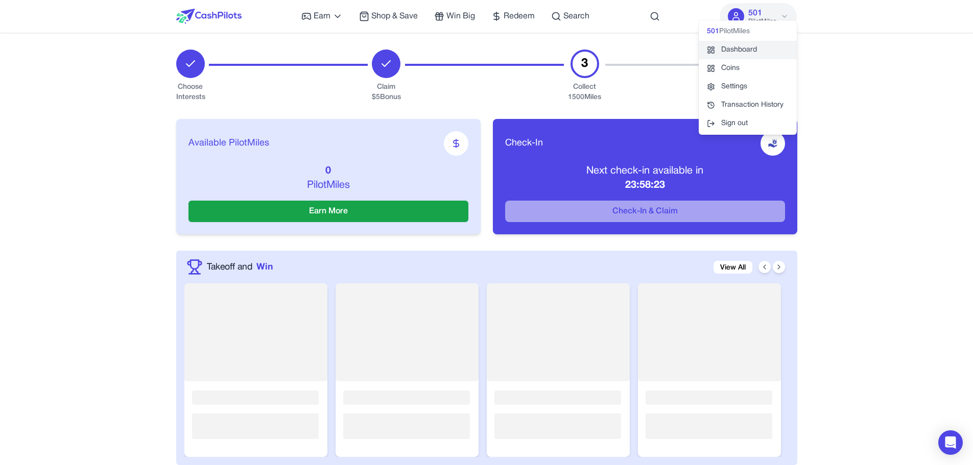
click at [751, 52] on link "Dashboard" at bounding box center [748, 50] width 98 height 18
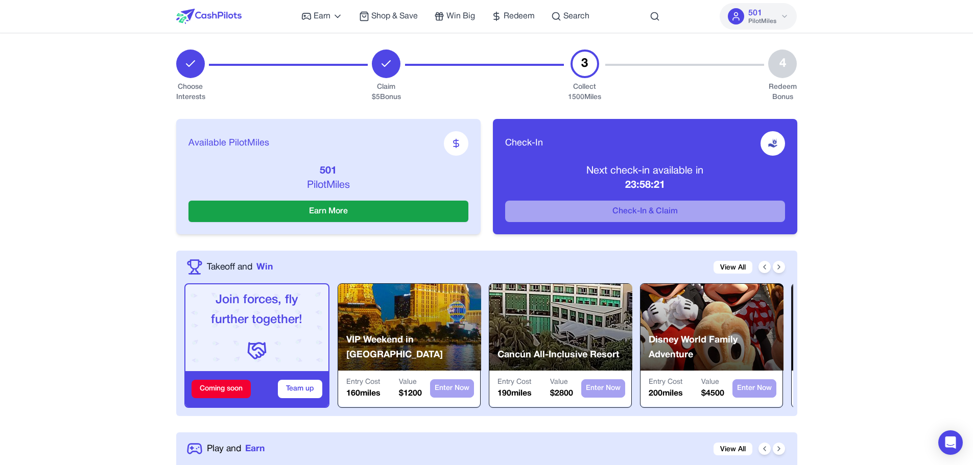
click at [775, 13] on div "501 PilotMiles" at bounding box center [762, 16] width 28 height 18
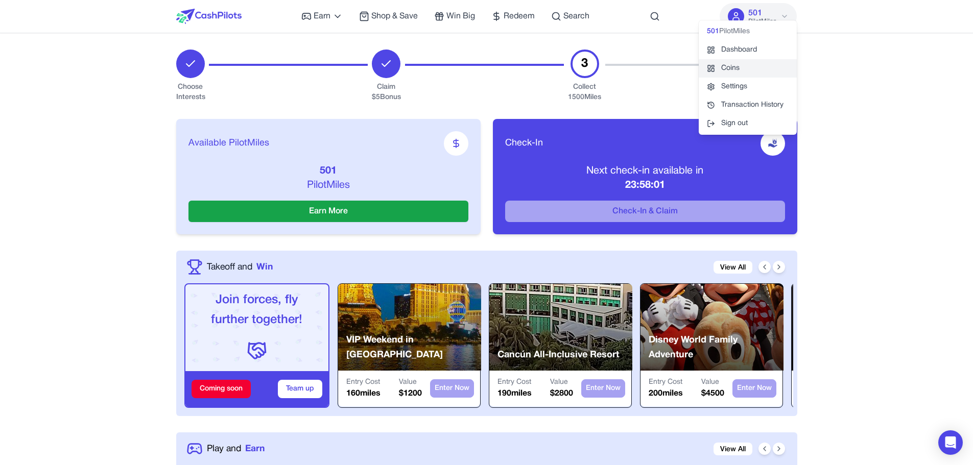
click at [733, 75] on link "Coins" at bounding box center [748, 68] width 98 height 18
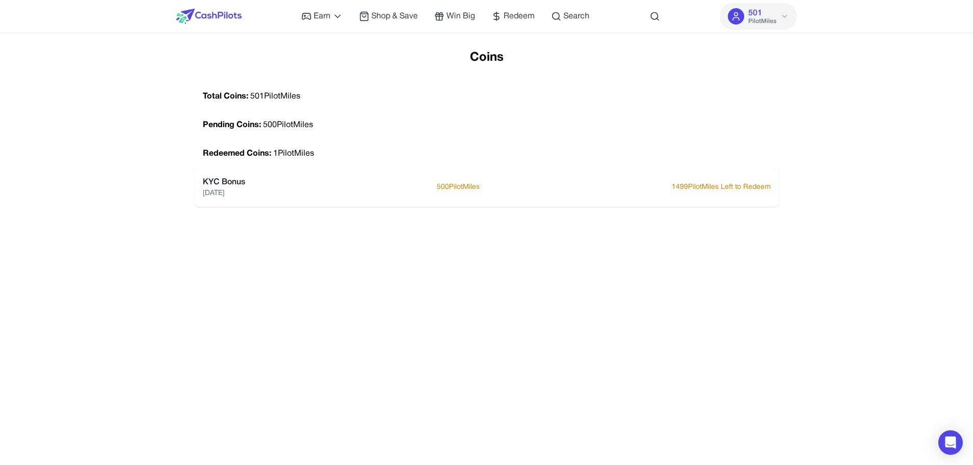
click at [668, 66] on div "Coins Total Coins: 501 PilotMiles Pending Coins: 500 PilotMiles Redeemed Coins:…" at bounding box center [486, 282] width 603 height 465
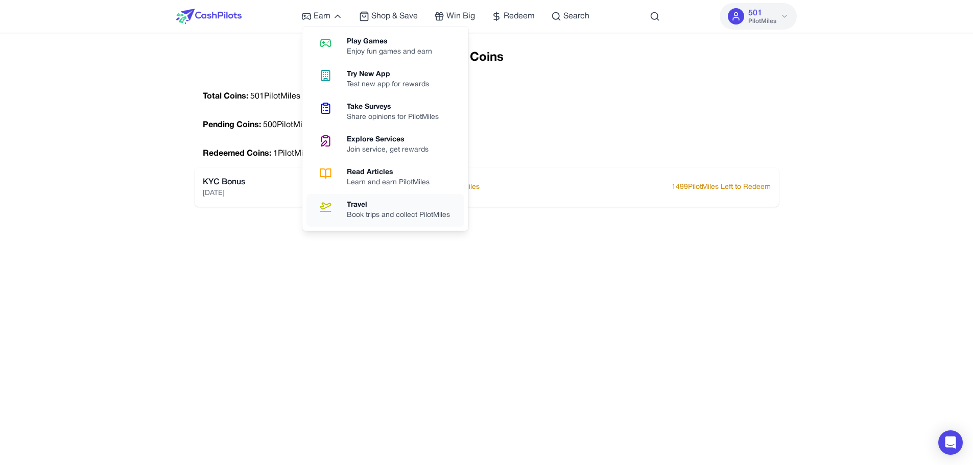
click at [391, 214] on div "Book trips and collect PilotMiles" at bounding box center [402, 215] width 111 height 10
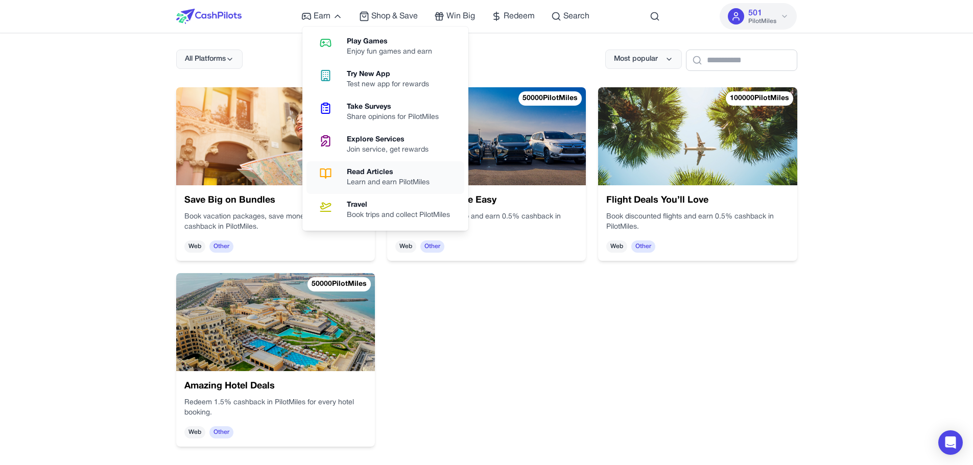
click at [364, 182] on div "Learn and earn PilotMiles" at bounding box center [392, 183] width 91 height 10
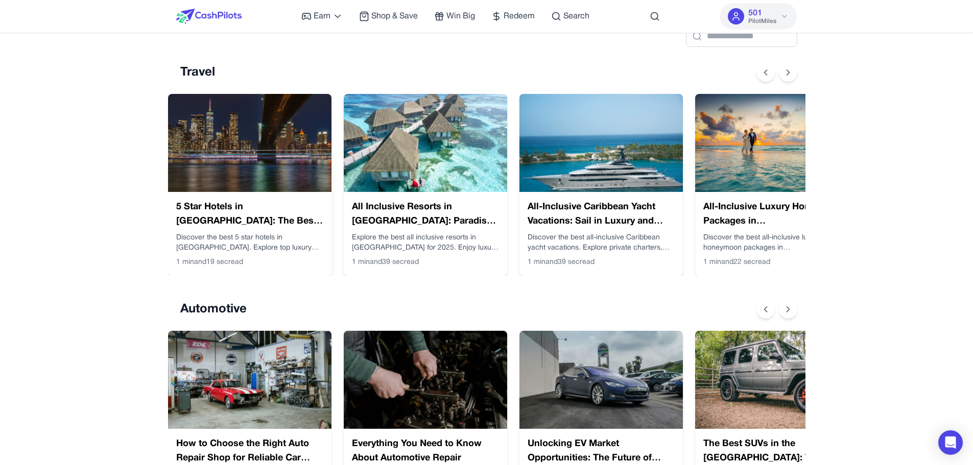
scroll to position [51, 0]
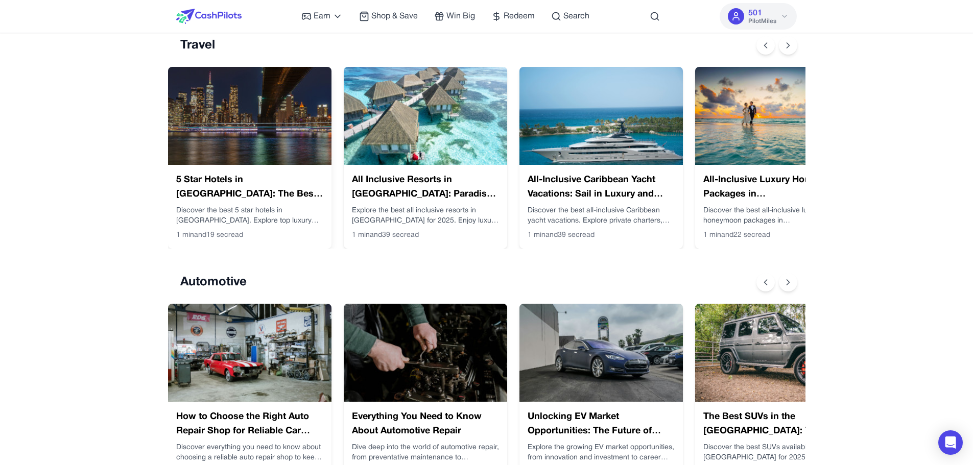
click at [266, 172] on div "5 Star Hotels in Manhattan: The Best Luxury Stays in NYC Discover the best 5 st…" at bounding box center [249, 207] width 163 height 84
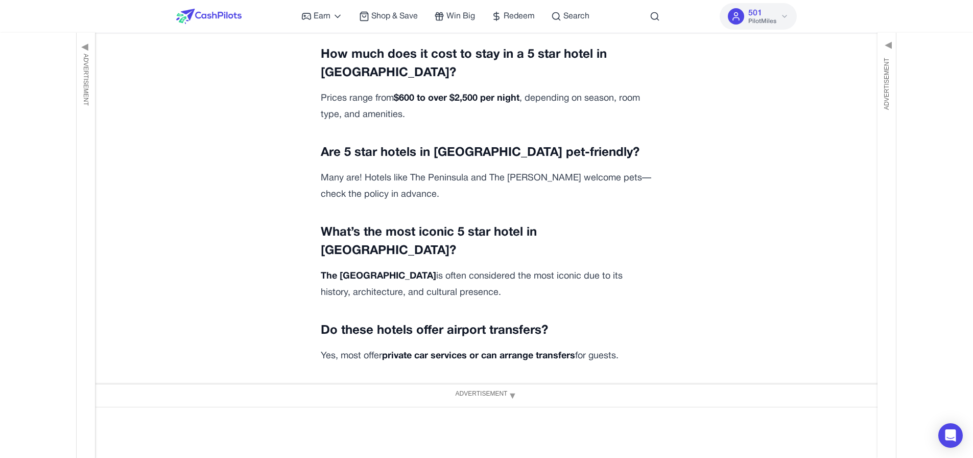
scroll to position [3303, 0]
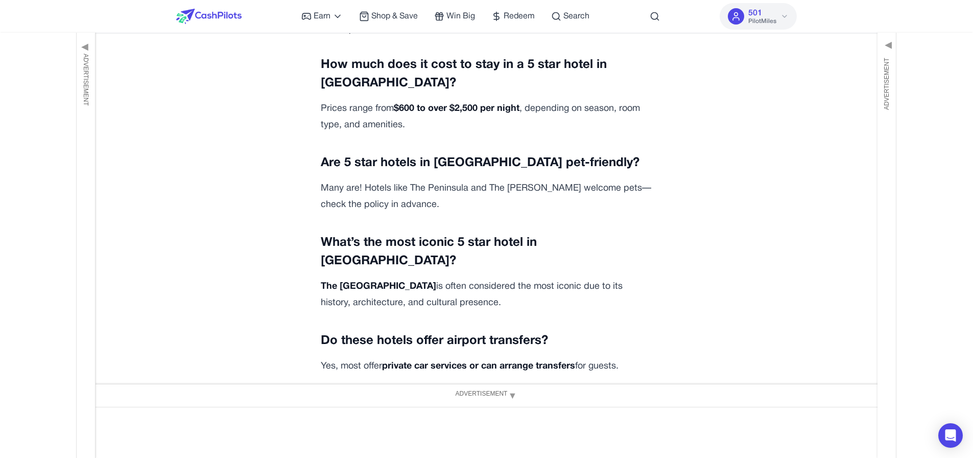
drag, startPoint x: 358, startPoint y: 192, endPoint x: 436, endPoint y: 200, distance: 78.0
click at [435, 395] on h3 "Can I visit the rooftop bars or spas without staying overnight?" at bounding box center [487, 413] width 332 height 37
click at [468, 443] on strong "reservations may be required" at bounding box center [504, 447] width 127 height 9
click at [492, 394] on span "Advertisement" at bounding box center [481, 393] width 52 height 9
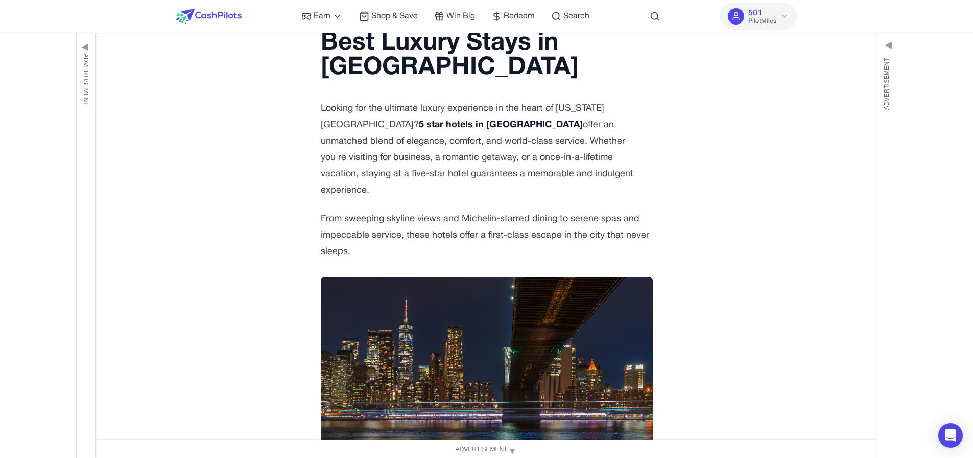
scroll to position [0, 0]
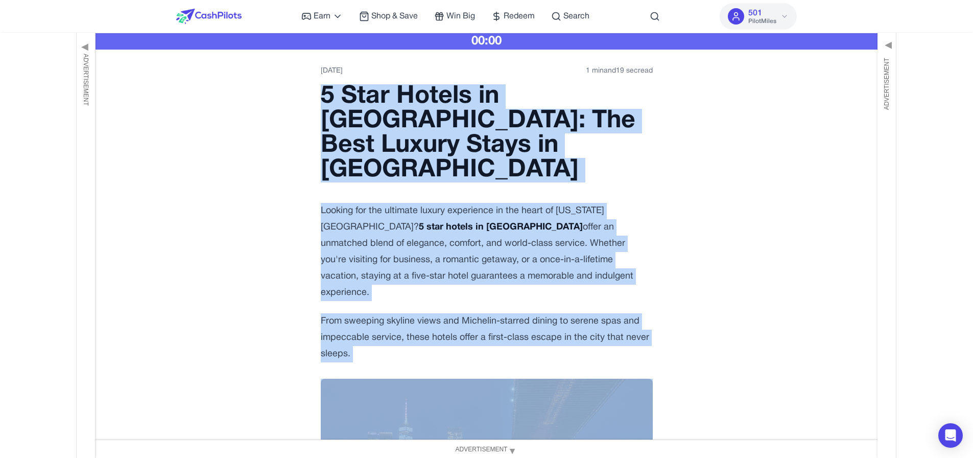
drag, startPoint x: 318, startPoint y: 96, endPoint x: 549, endPoint y: 430, distance: 406.3
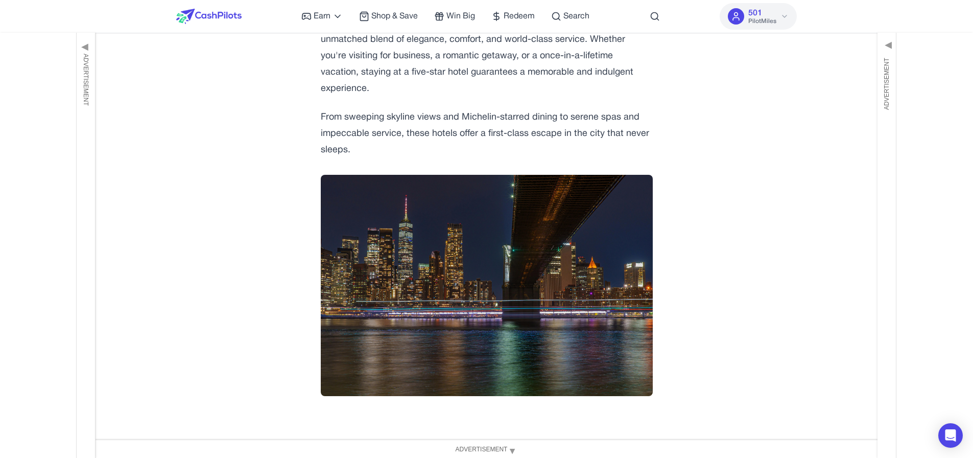
scroll to position [204, 0]
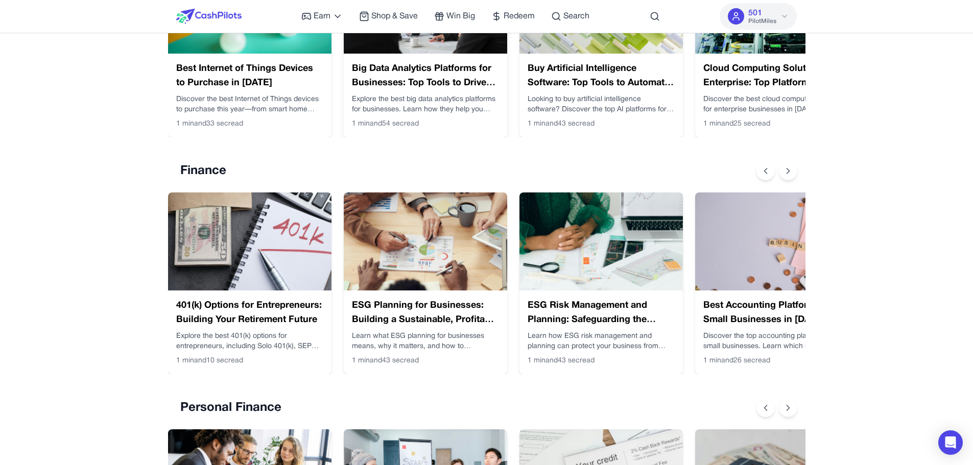
scroll to position [510, 0]
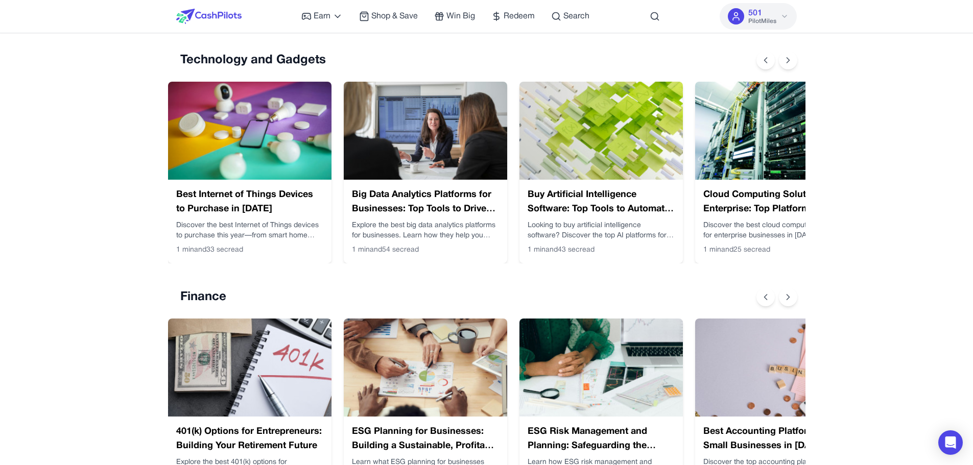
click at [594, 11] on div "Earn Play Games Enjoy fun games and earn Try New App Test new app for rewards T…" at bounding box center [486, 16] width 621 height 33
click at [598, 15] on div "Earn Play Games Enjoy fun games and earn Try New App Test new app for rewards T…" at bounding box center [486, 16] width 621 height 33
click at [564, 15] on span "Search" at bounding box center [576, 16] width 26 height 12
